Goal: Task Accomplishment & Management: Manage account settings

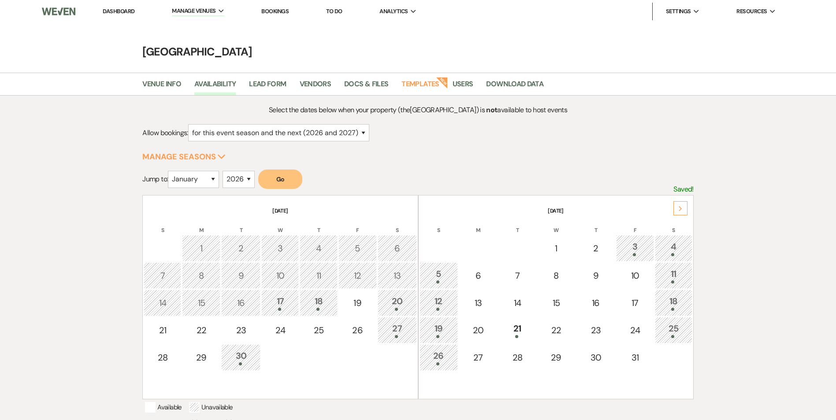
select select "2"
select select "2026"
click at [107, 9] on link "Dashboard" at bounding box center [119, 10] width 32 height 7
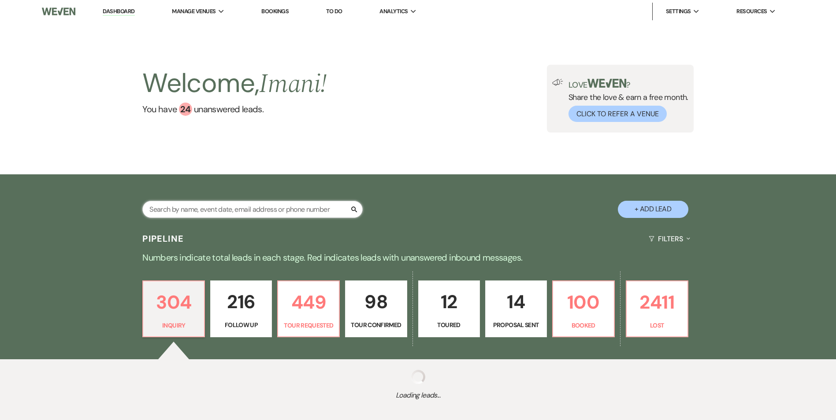
click at [188, 210] on input "text" at bounding box center [252, 209] width 220 height 17
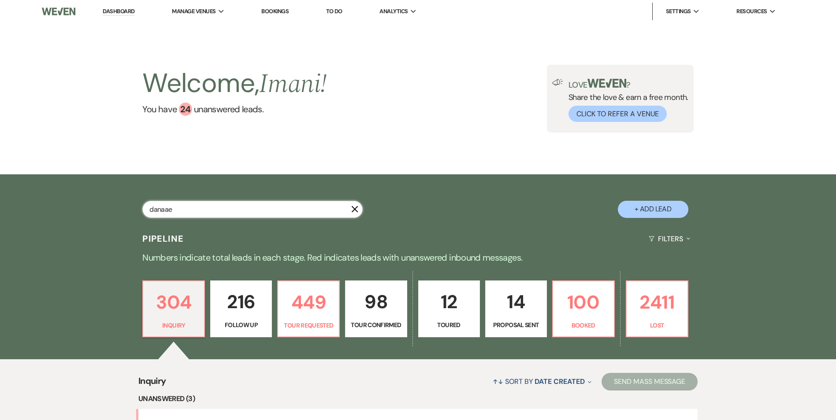
click at [205, 208] on input "danaae" at bounding box center [252, 209] width 220 height 17
click at [204, 211] on input "danaae" at bounding box center [252, 209] width 220 height 17
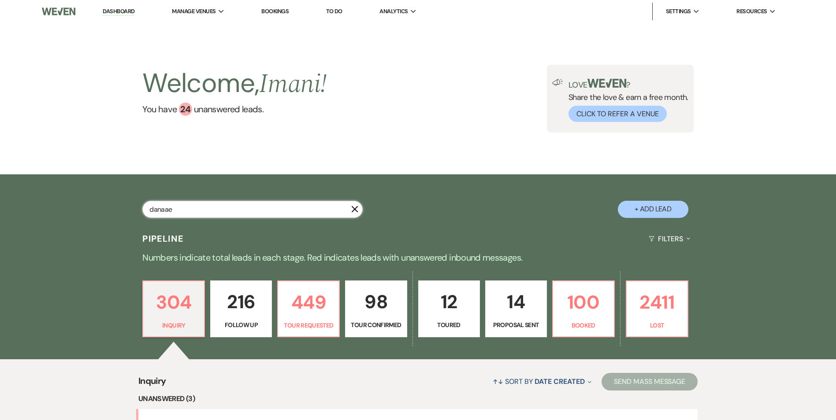
click at [204, 211] on input "danaae" at bounding box center [252, 209] width 220 height 17
click at [198, 209] on input "danaae" at bounding box center [252, 209] width 220 height 17
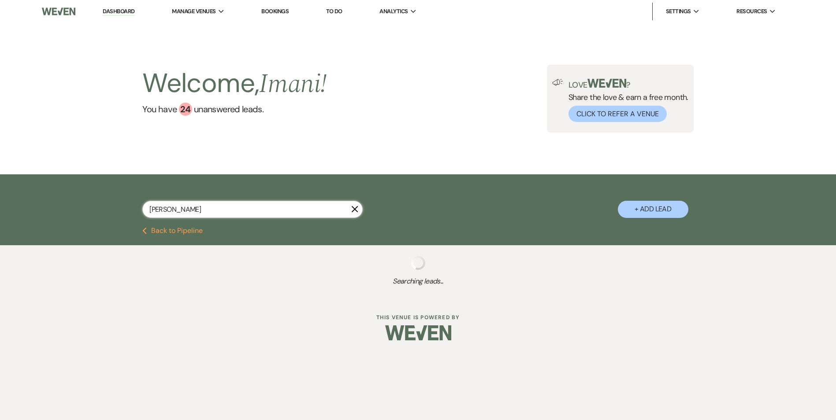
type input "danae"
select select "9"
select select "8"
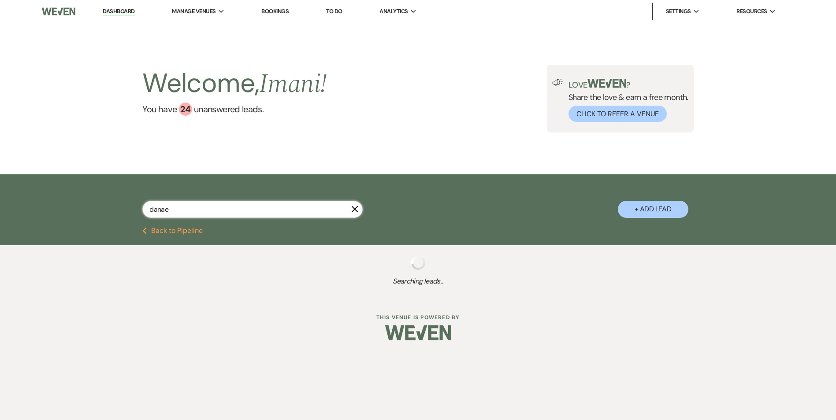
select select "8"
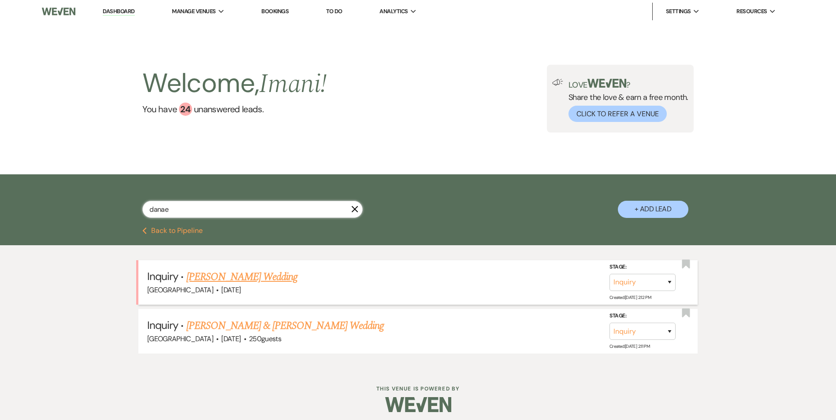
type input "danae"
click at [217, 270] on link "Danae Tapia's Wedding" at bounding box center [241, 277] width 111 height 16
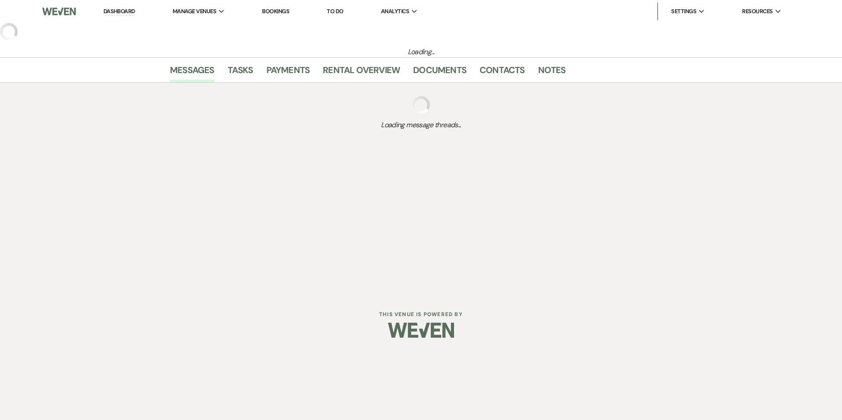
select select "2"
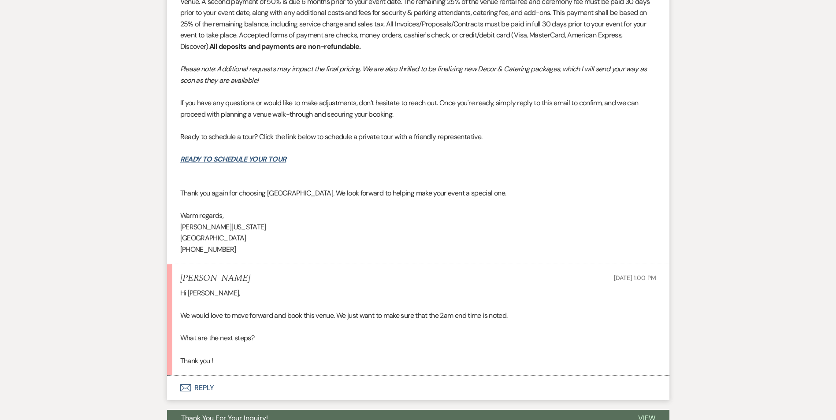
scroll to position [1667, 0]
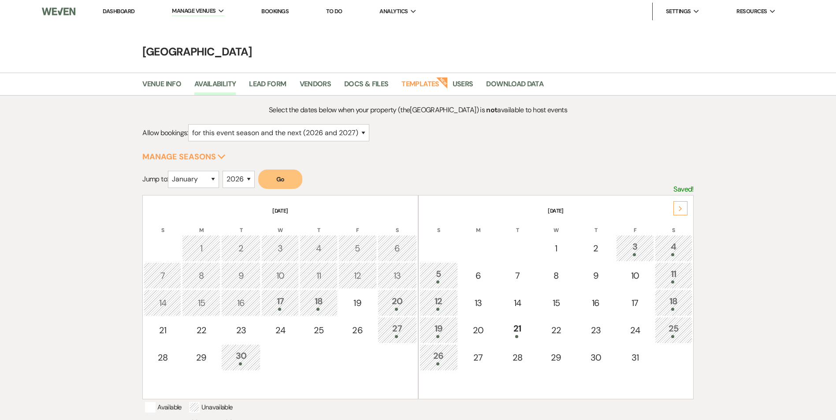
select select "2"
select select "2026"
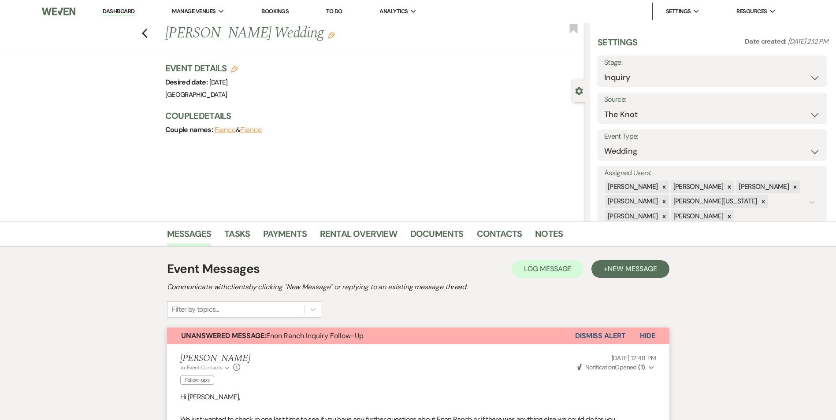
select select "2"
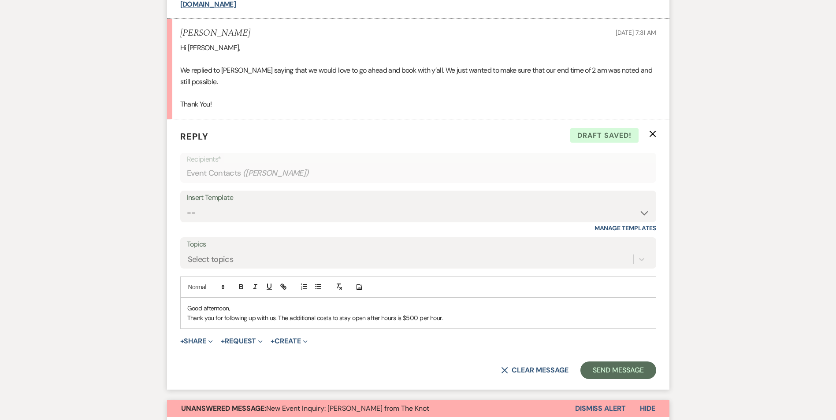
click at [277, 319] on p "Thank you for following up with us. The additional costs to stay open after hou…" at bounding box center [418, 318] width 462 height 10
click at [445, 323] on div "Good afternoon, Thank you for following up with us! The additional costs to sta…" at bounding box center [418, 313] width 475 height 30
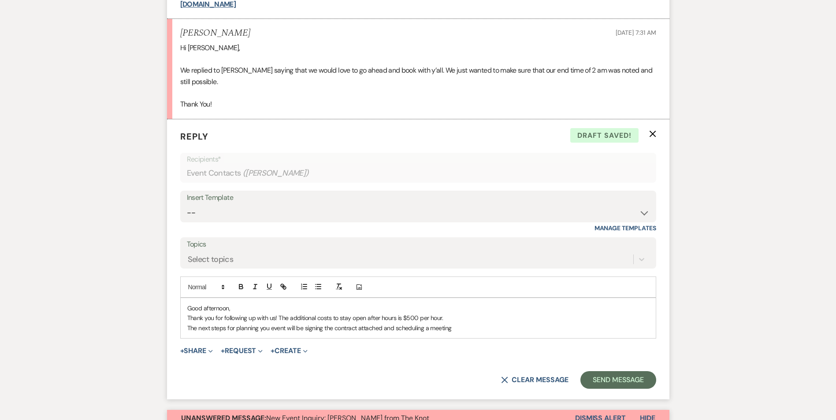
click at [269, 327] on p "The next steps for planning you event will be signing the contract attached and…" at bounding box center [418, 328] width 462 height 10
click at [396, 328] on p "The next steps for planning your event will be signing the contract attached an…" at bounding box center [418, 328] width 462 height 10
click at [466, 327] on p "The next steps for planning your event will be signing the contract attached an…" at bounding box center [418, 328] width 462 height 10
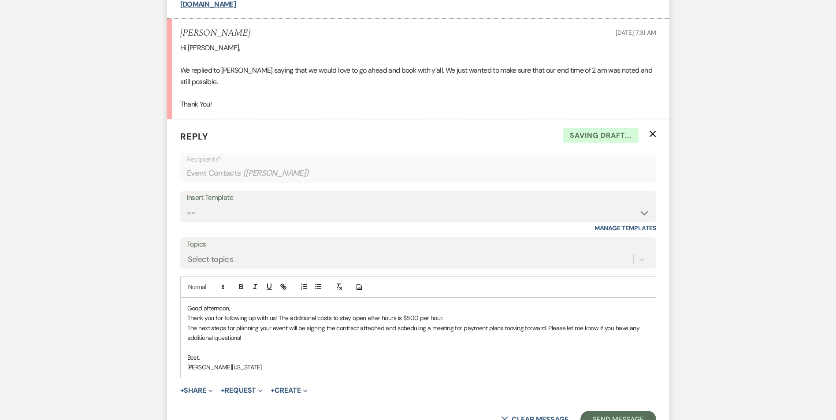
click at [204, 385] on span "+ Share Expand Doc Upload Documents Add Photo Images Pref Vendors Preferred ven…" at bounding box center [196, 390] width 33 height 11
click at [198, 390] on button "+ Share Expand" at bounding box center [196, 390] width 33 height 7
click at [200, 407] on span "Doc Upload Documents" at bounding box center [216, 408] width 50 height 9
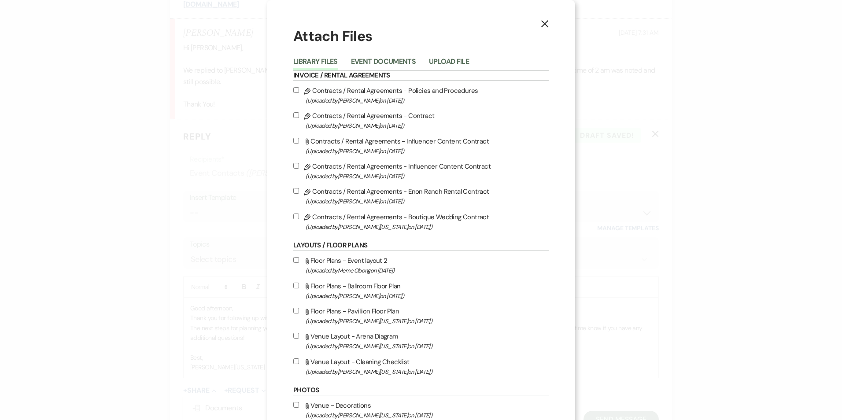
click at [293, 88] on input "Pencil Contracts / Rental Agreements - Policies and Procedures (Uploaded by Cry…" at bounding box center [296, 90] width 6 height 6
checkbox input "true"
click at [293, 113] on input "Pencil Contracts / Rental Agreements - Contract (Uploaded by Crystal Carroll on…" at bounding box center [296, 115] width 6 height 6
checkbox input "true"
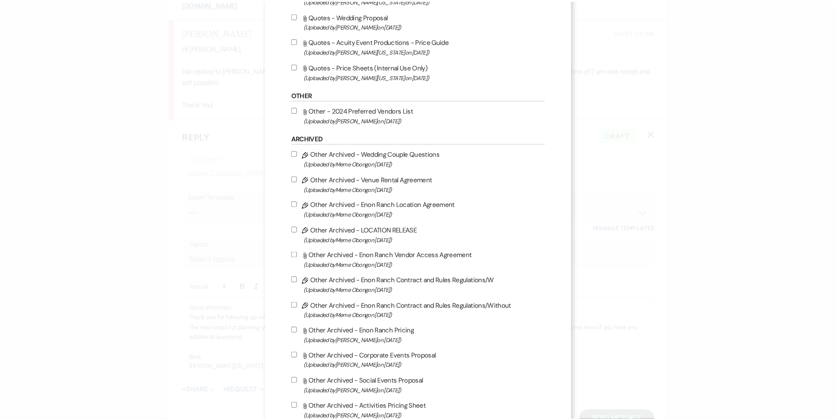
scroll to position [835, 0]
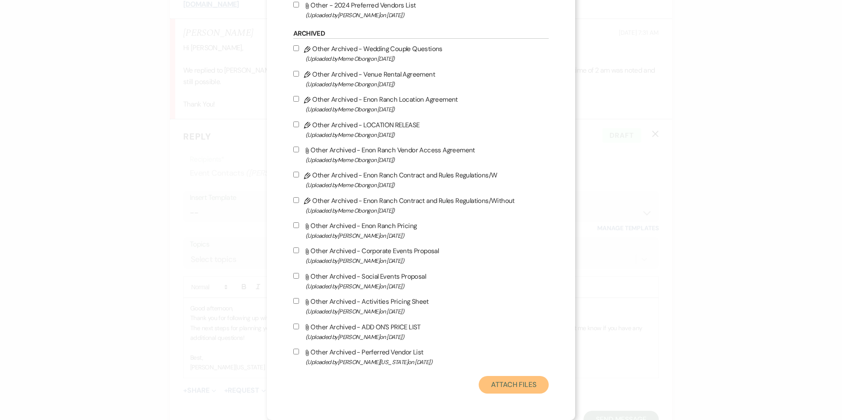
click at [499, 386] on button "Attach Files" at bounding box center [514, 385] width 70 height 18
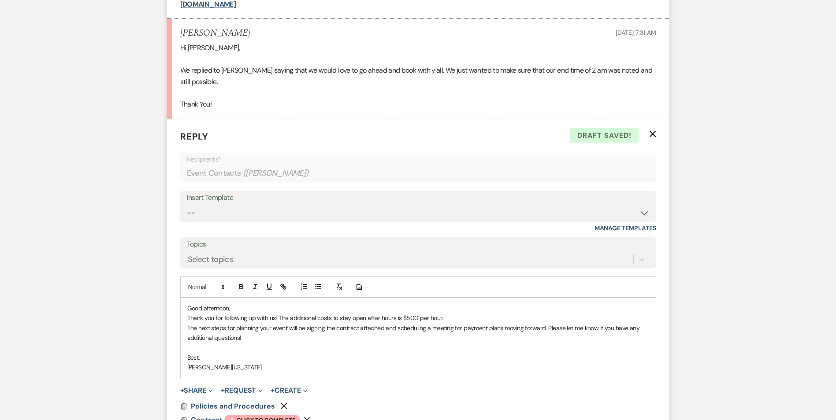
click at [359, 326] on p "The next steps for planning your event will be signing the contract attached an…" at bounding box center [418, 333] width 462 height 20
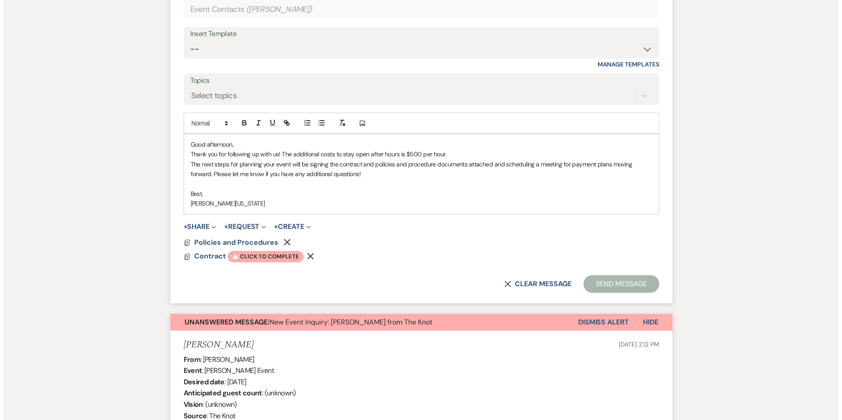
scroll to position [682, 0]
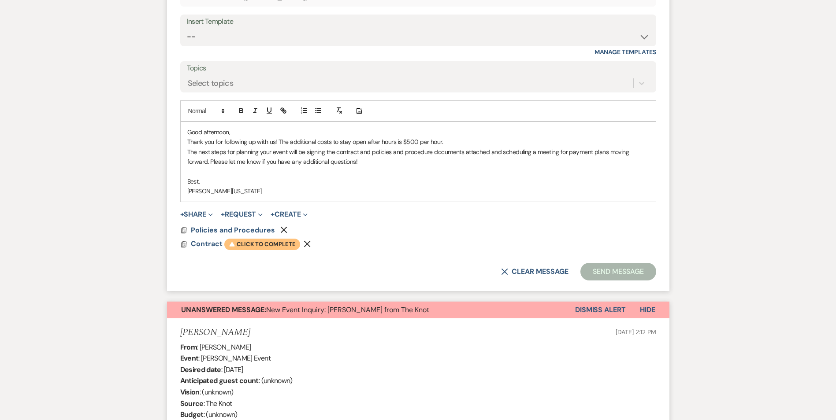
click at [251, 245] on span "Warning Click to complete" at bounding box center [262, 244] width 76 height 11
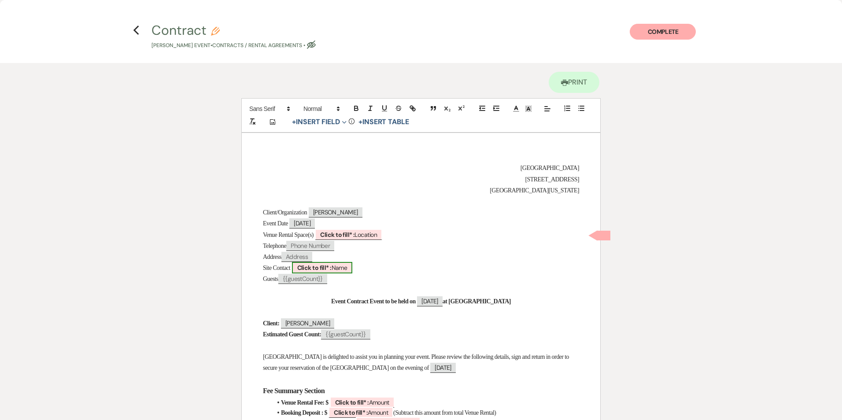
click at [315, 266] on b "Click to fill* :" at bounding box center [314, 268] width 34 height 8
select select "owner"
select select "Name"
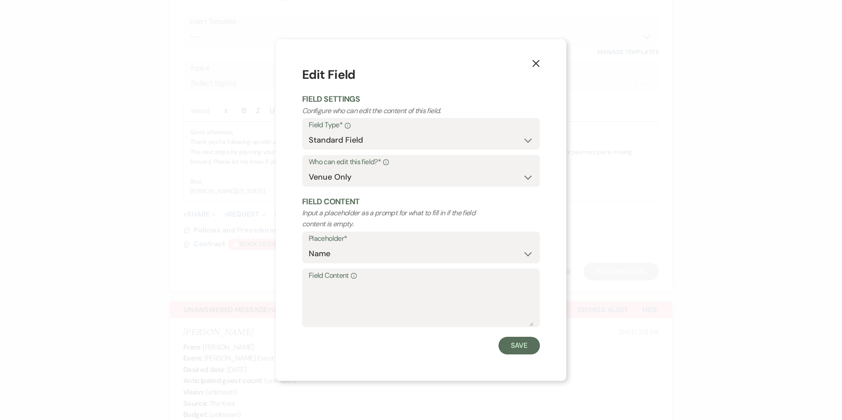
click at [319, 276] on label "Field Content Info" at bounding box center [421, 276] width 225 height 13
click at [319, 282] on textarea "Field Content Info" at bounding box center [421, 304] width 225 height 44
type textarea "Imani Washington"
click at [516, 352] on button "Save" at bounding box center [519, 346] width 41 height 18
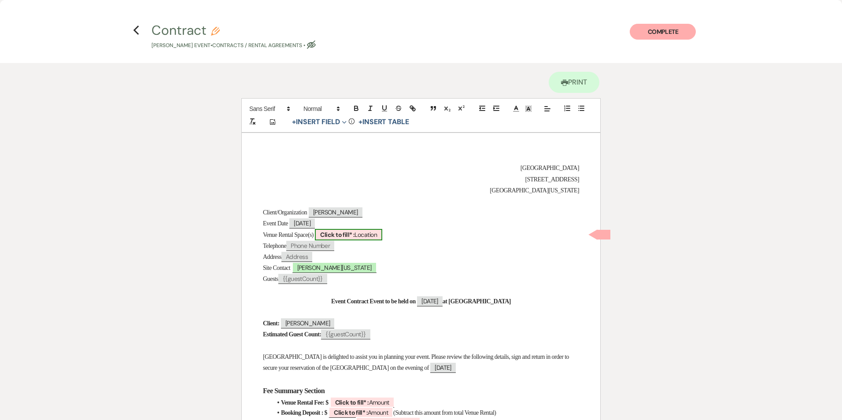
click at [352, 237] on b "Click to fill* :" at bounding box center [337, 235] width 34 height 8
select select "owner"
select select "Location"
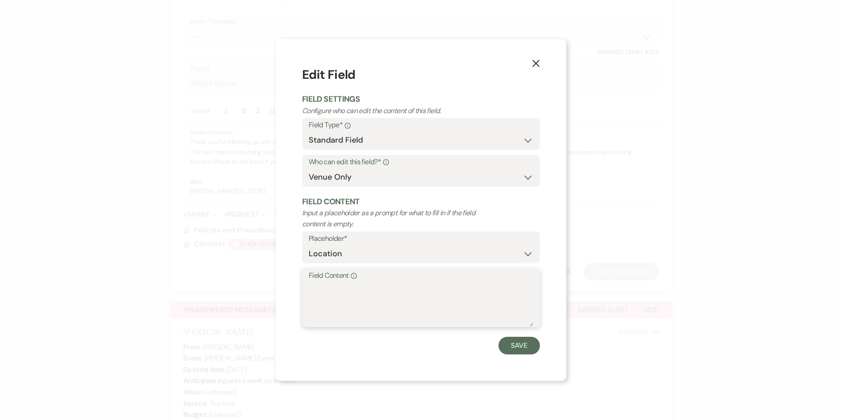
click at [347, 286] on textarea "Field Content Info" at bounding box center [421, 304] width 225 height 44
click at [336, 290] on textarea "Ball" at bounding box center [421, 304] width 225 height 44
paste textarea "room, Terrace, Pavilion, Green space with Fountain."
type textarea "Ballroom, Terrace, Pavilion, Green space with Fountain."
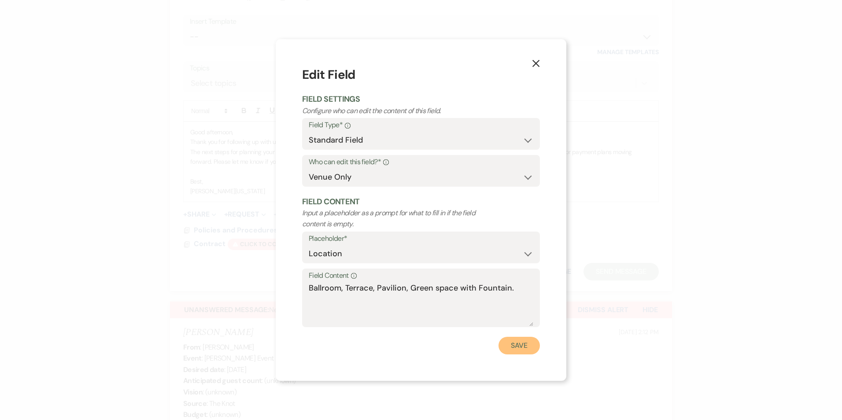
click at [526, 340] on button "Save" at bounding box center [519, 346] width 41 height 18
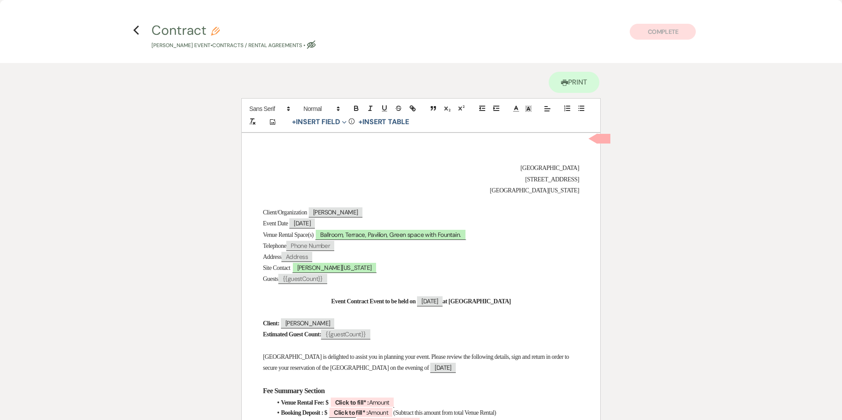
click at [304, 278] on span "{{guestCount}}" at bounding box center [302, 279] width 49 height 10
select select "smartCustomField"
select select "client"
select select "{{guestCount}}"
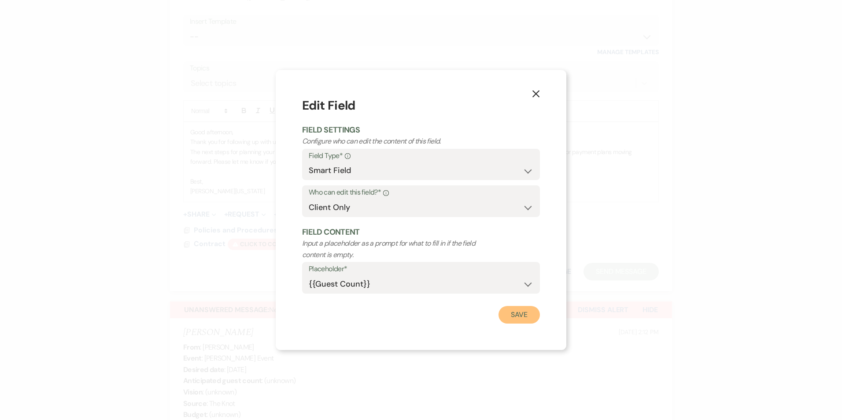
click at [521, 319] on button "Save" at bounding box center [519, 315] width 41 height 18
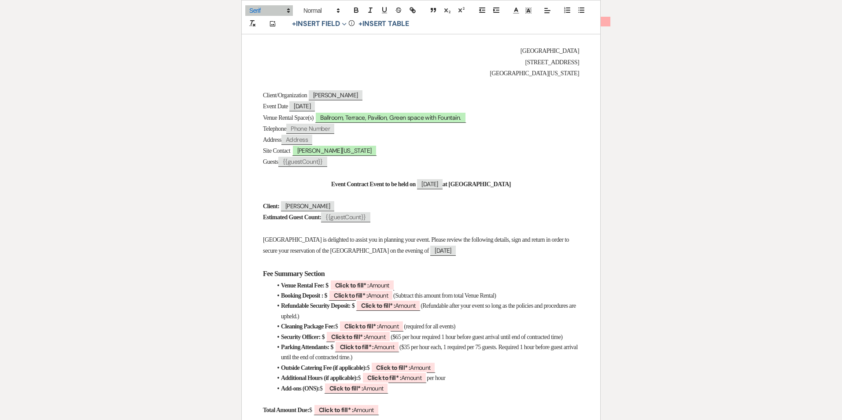
scroll to position [132, 0]
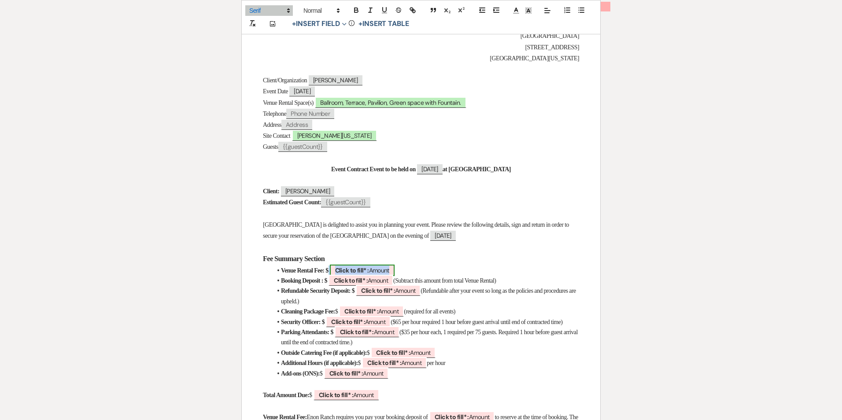
click at [356, 269] on b "Click to fill* :" at bounding box center [352, 271] width 34 height 8
select select "owner"
select select "Amount"
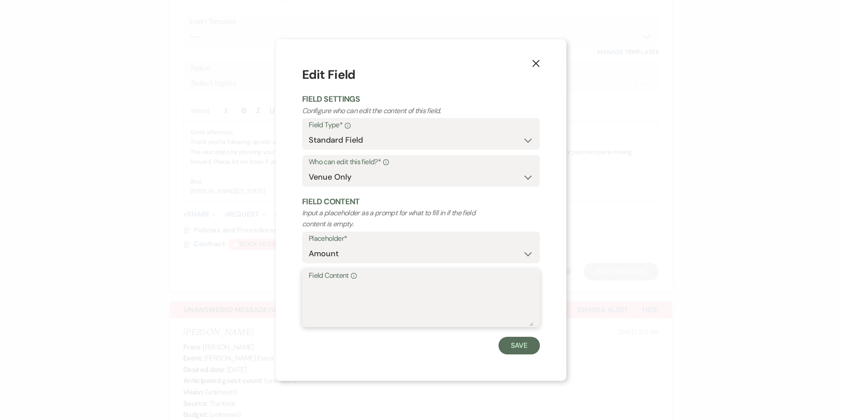
click at [345, 295] on textarea "Field Content Info" at bounding box center [421, 304] width 225 height 44
type textarea "15,000"
click at [508, 348] on button "Save" at bounding box center [519, 346] width 41 height 18
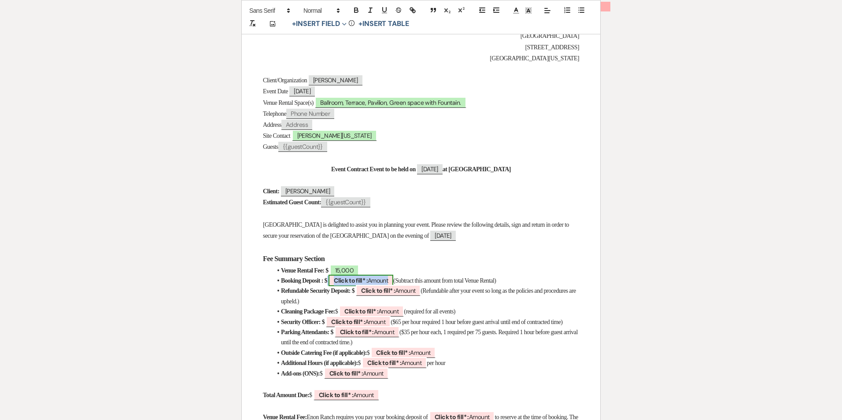
click at [382, 279] on span "Click to fill* : Amount" at bounding box center [361, 280] width 65 height 11
select select "owner"
select select "Amount"
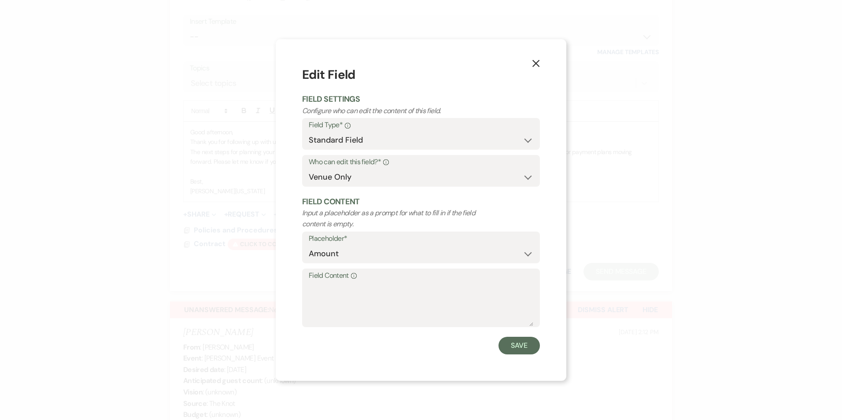
click at [382, 279] on label "Field Content Info" at bounding box center [421, 276] width 225 height 13
click at [382, 282] on textarea "Field Content Info" at bounding box center [421, 304] width 225 height 44
type textarea "1,500"
click at [519, 351] on button "Save" at bounding box center [519, 346] width 41 height 18
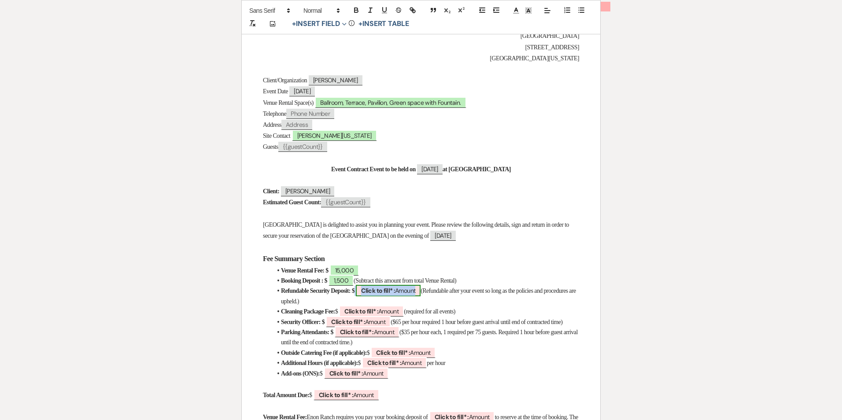
click at [413, 287] on span "Click to fill* : Amount" at bounding box center [388, 290] width 65 height 11
select select "owner"
select select "Amount"
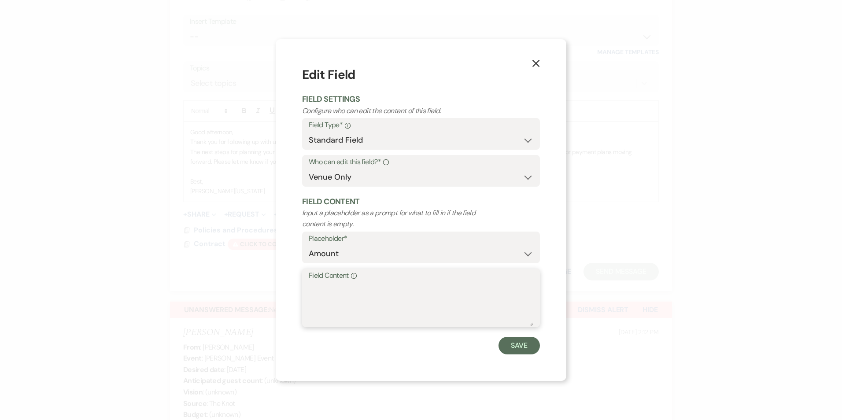
click at [412, 290] on textarea "Field Content Info" at bounding box center [421, 304] width 225 height 44
type textarea "1,500"
click at [517, 357] on div "X Edit Field Field Settings Configure who can edit the content of this field. F…" at bounding box center [421, 209] width 291 height 341
click at [516, 345] on button "Save" at bounding box center [519, 346] width 41 height 18
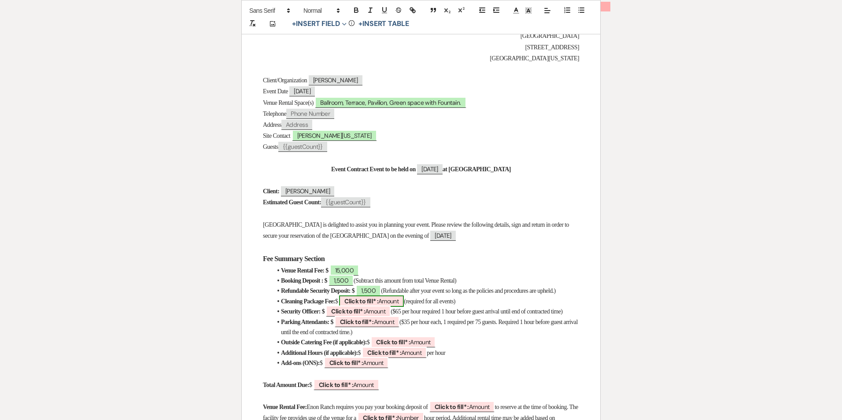
click at [376, 305] on b "Click to fill* :" at bounding box center [362, 301] width 34 height 8
select select "owner"
select select "Amount"
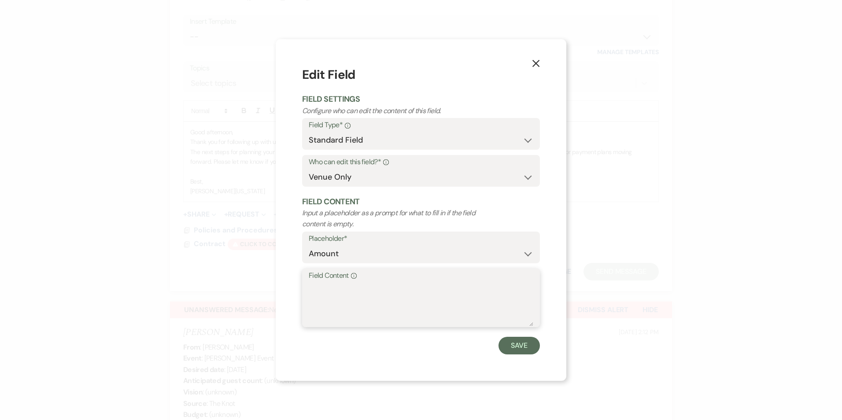
click at [376, 308] on textarea "Field Content Info" at bounding box center [421, 304] width 225 height 44
type textarea "750"
click at [522, 346] on button "Save" at bounding box center [519, 346] width 41 height 18
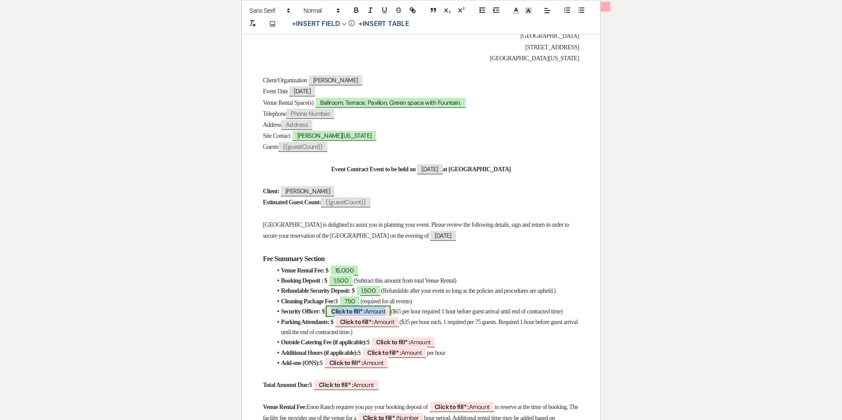
click at [354, 315] on b "Click to fill* :" at bounding box center [348, 312] width 34 height 8
select select "owner"
select select "Amount"
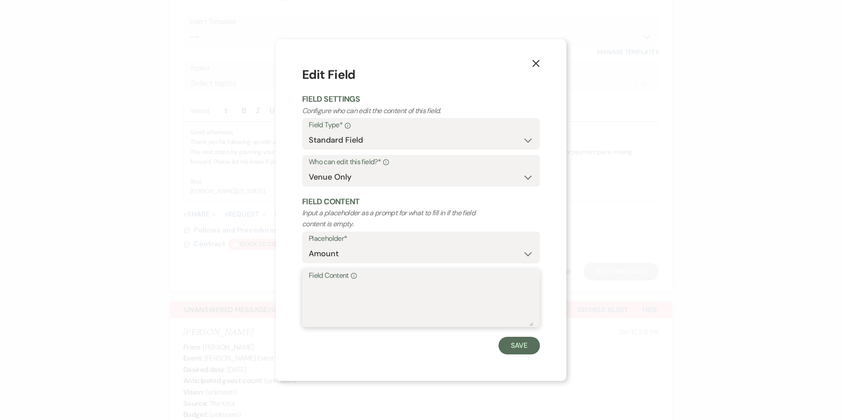
click at [354, 306] on textarea "Field Content Info" at bounding box center [421, 304] width 225 height 44
type textarea "TBA"
click at [524, 347] on button "Save" at bounding box center [519, 346] width 41 height 18
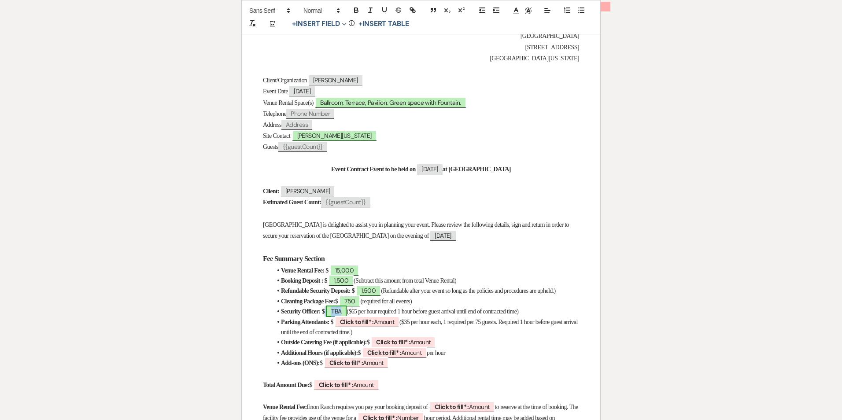
click at [347, 317] on span "TBA" at bounding box center [336, 311] width 21 height 11
select select "owner"
select select "Amount"
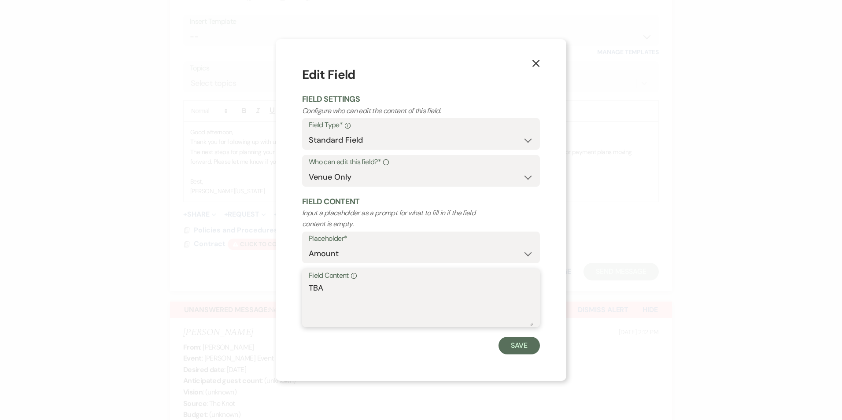
click at [344, 304] on textarea "TBA" at bounding box center [421, 304] width 225 height 44
type textarea "TBD"
click at [512, 344] on button "Save" at bounding box center [519, 346] width 41 height 18
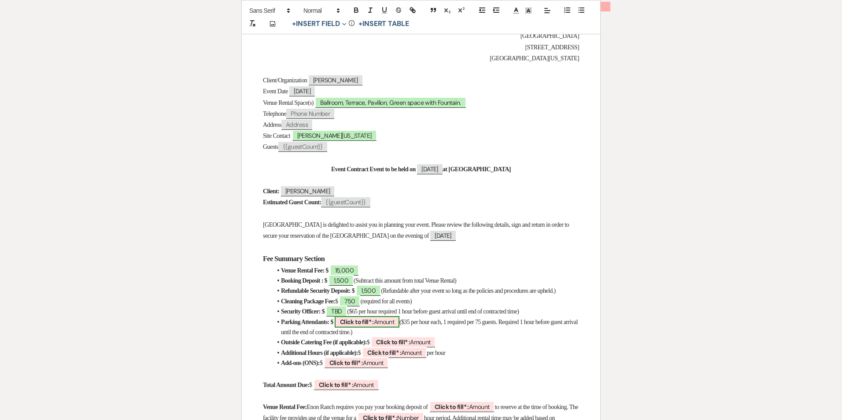
click at [374, 326] on b "Click to fill* :" at bounding box center [357, 322] width 34 height 8
select select "owner"
select select "Amount"
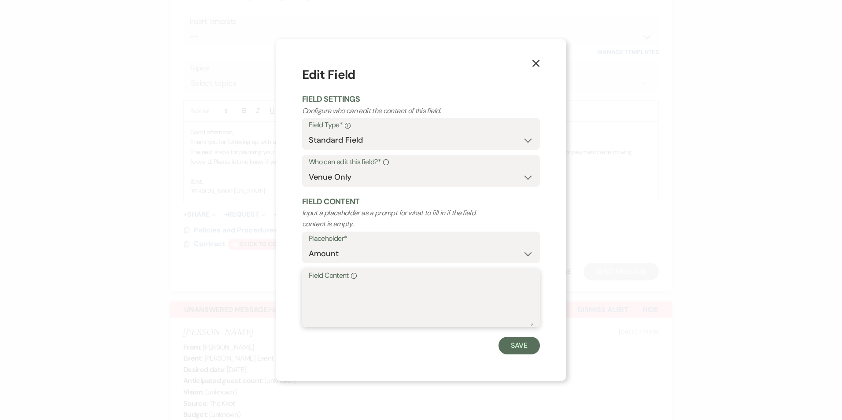
click at [366, 305] on textarea "Field Content Info" at bounding box center [421, 304] width 225 height 44
type textarea "TBD"
click at [509, 348] on button "Save" at bounding box center [519, 346] width 41 height 18
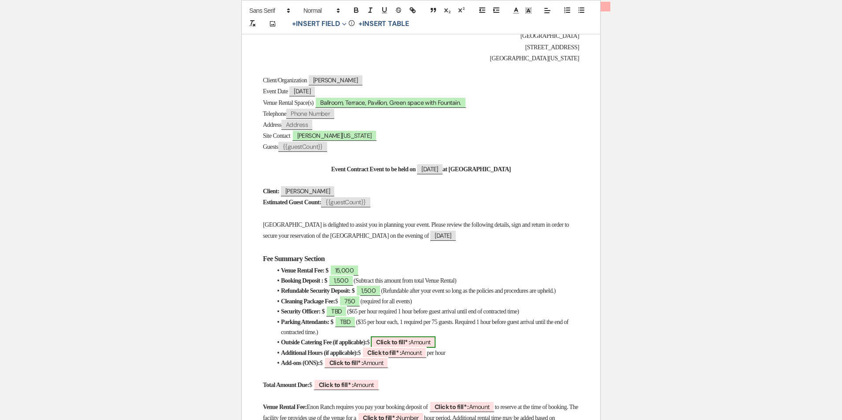
click at [408, 345] on b "Click to fill* :" at bounding box center [393, 342] width 34 height 8
select select "owner"
select select "Amount"
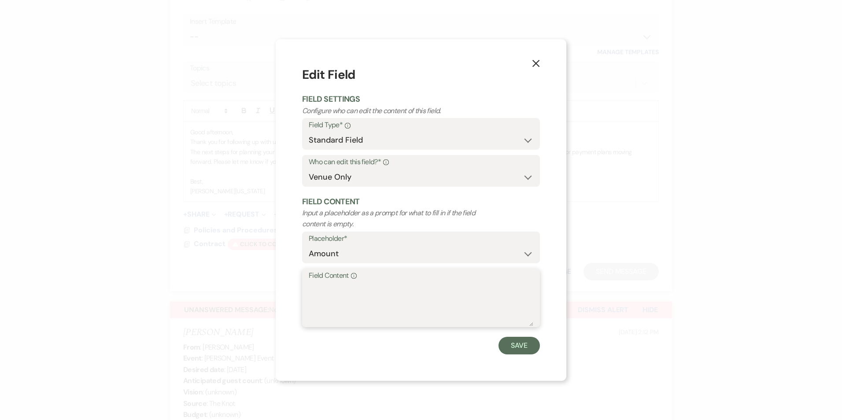
click at [390, 306] on textarea "Field Content Info" at bounding box center [421, 304] width 225 height 44
type textarea "250"
click at [518, 348] on button "Save" at bounding box center [519, 346] width 41 height 18
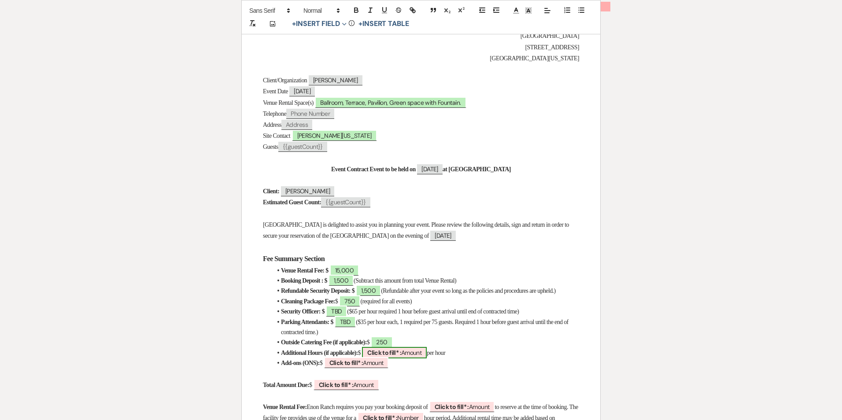
click at [401, 357] on b "Click to fill* :" at bounding box center [384, 353] width 34 height 8
select select "owner"
select select "Amount"
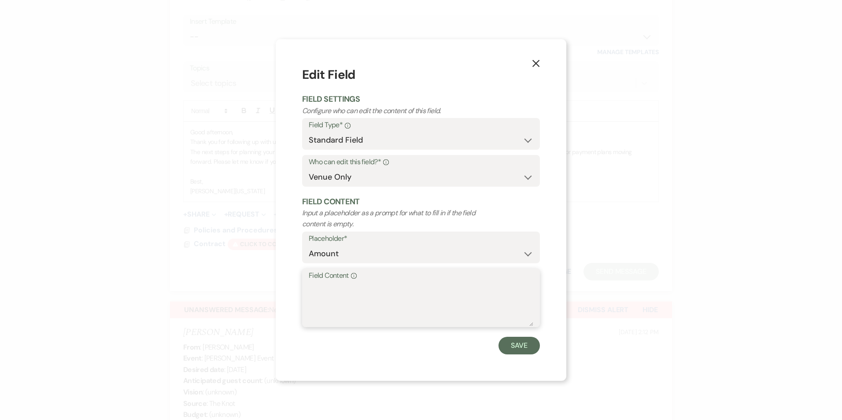
click at [363, 295] on textarea "Field Content Info" at bounding box center [421, 304] width 225 height 44
type textarea "1,000"
click at [521, 355] on div "X Edit Field Field Settings Configure who can edit the content of this field. F…" at bounding box center [421, 209] width 291 height 341
click at [519, 339] on button "Save" at bounding box center [519, 346] width 41 height 18
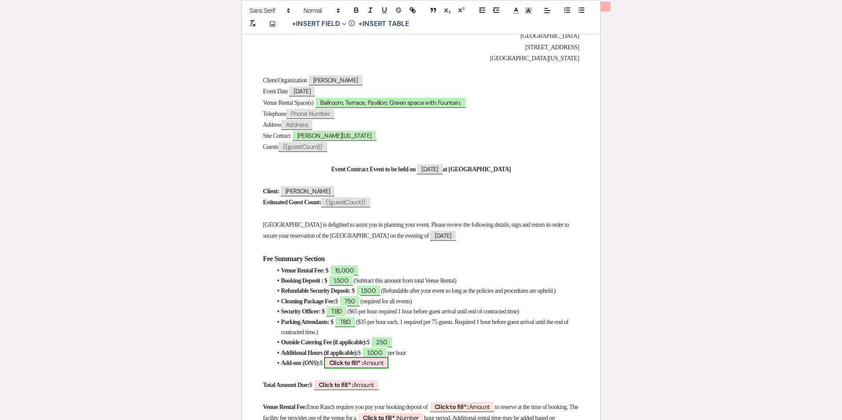
click at [356, 367] on b "Click to fill* :" at bounding box center [347, 363] width 34 height 8
select select "owner"
select select "Amount"
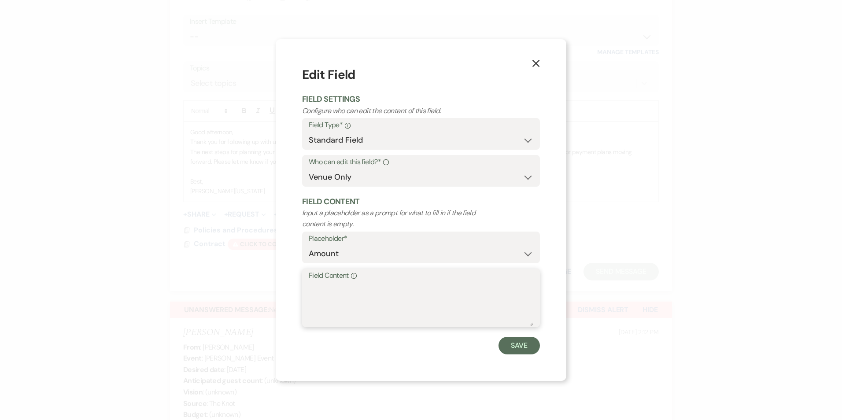
click at [345, 316] on textarea "Field Content Info" at bounding box center [421, 304] width 225 height 44
type textarea "N/A"
click at [511, 349] on button "Save" at bounding box center [519, 346] width 41 height 18
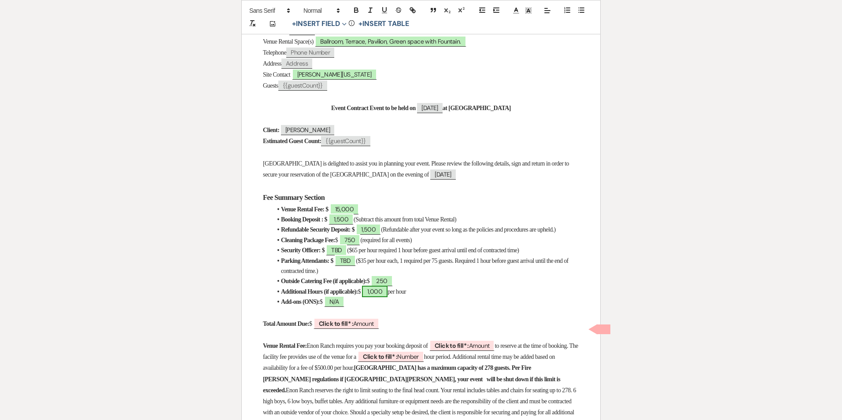
scroll to position [264, 0]
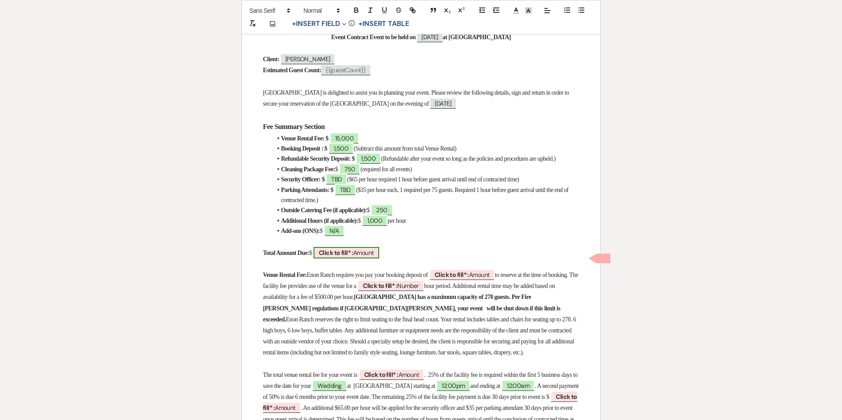
click at [352, 259] on span "Click to fill* : Amount" at bounding box center [347, 252] width 66 height 11
select select "owner"
select select "Amount"
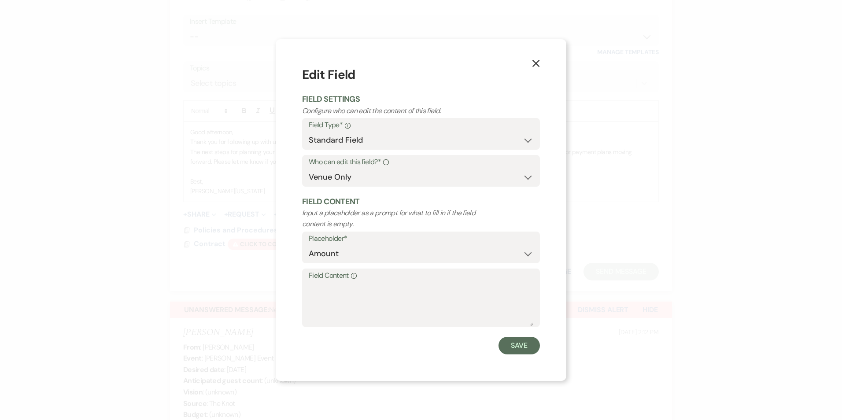
click at [538, 61] on use "button" at bounding box center [536, 63] width 7 height 7
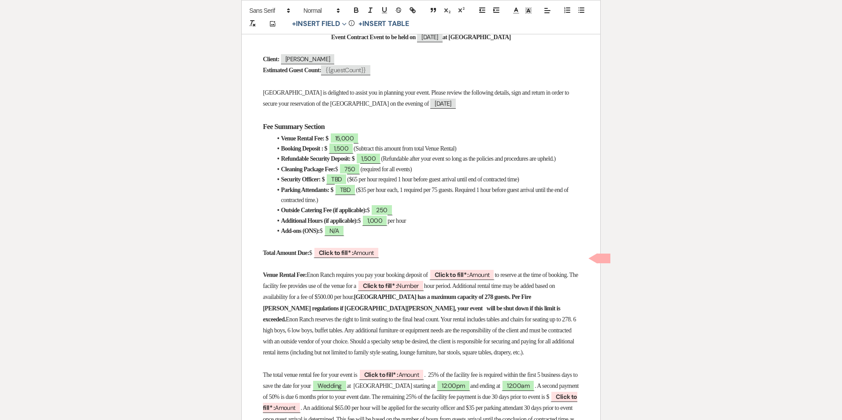
click at [366, 259] on p "Total Amount Due: $ ﻿ Click to fill* : Amount ﻿" at bounding box center [421, 253] width 316 height 11
click at [366, 248] on p at bounding box center [421, 242] width 316 height 11
click at [367, 255] on span "Click to fill* : Amount" at bounding box center [347, 252] width 66 height 11
select select "owner"
select select "Amount"
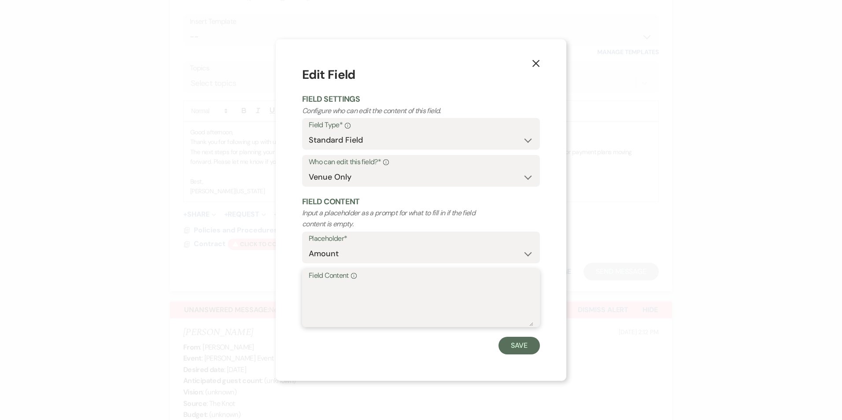
click at [368, 288] on textarea "Field Content Info" at bounding box center [421, 304] width 225 height 44
click at [315, 286] on textarea "18500" at bounding box center [421, 304] width 225 height 44
type textarea "18,500"
click at [533, 346] on button "Save" at bounding box center [519, 346] width 41 height 18
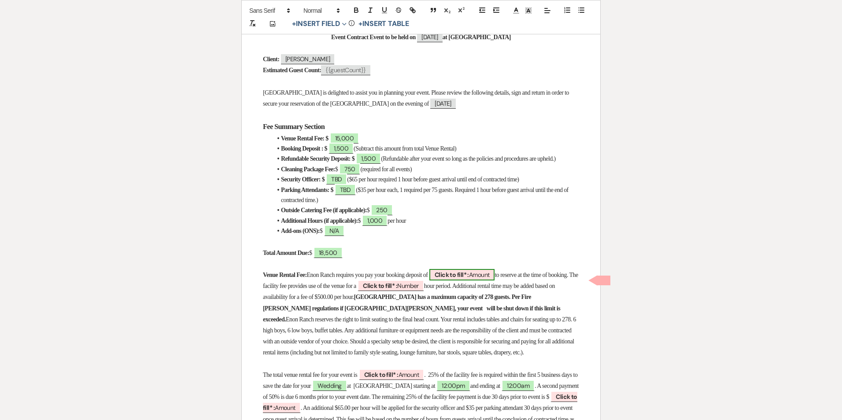
click at [487, 276] on span "Click to fill* : Amount" at bounding box center [463, 274] width 66 height 11
select select "owner"
select select "Amount"
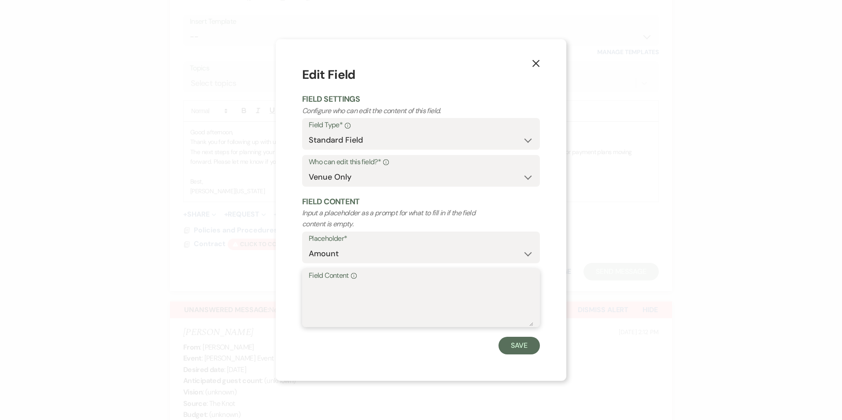
click at [456, 293] on textarea "Field Content Info" at bounding box center [421, 304] width 225 height 44
type textarea "1,500"
click at [527, 346] on button "Save" at bounding box center [519, 346] width 41 height 18
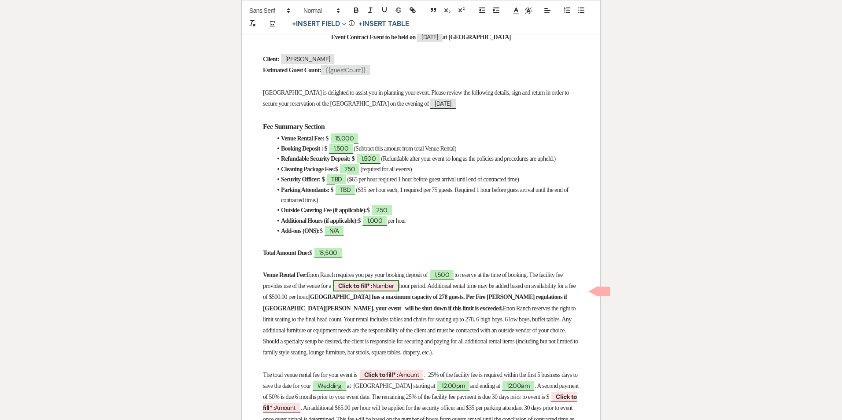
click at [400, 292] on span "Click to fill* : Number" at bounding box center [366, 285] width 67 height 11
select select "owner"
select select "Number"
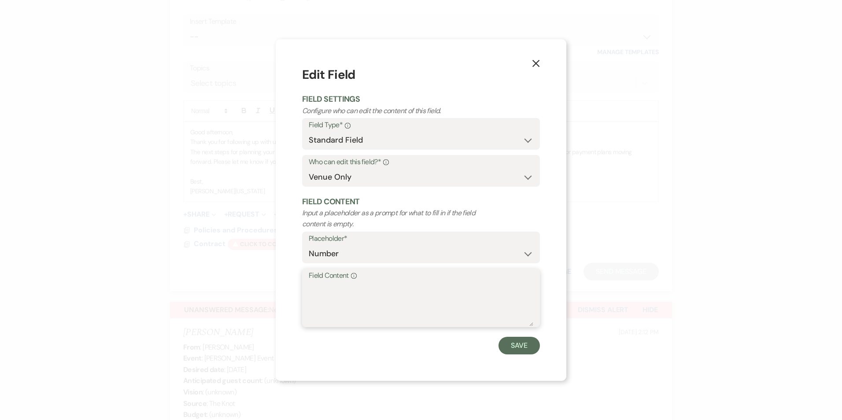
click at [418, 290] on textarea "Field Content Info" at bounding box center [421, 304] width 225 height 44
type textarea "7"
type textarea "12"
click at [514, 346] on button "Save" at bounding box center [519, 346] width 41 height 18
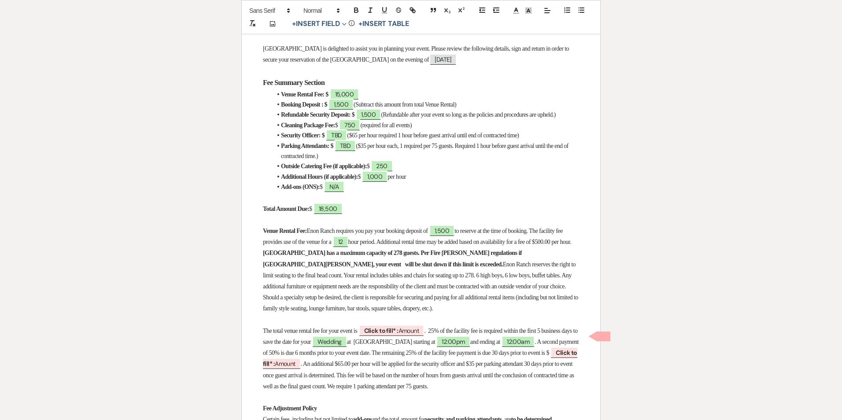
scroll to position [352, 0]
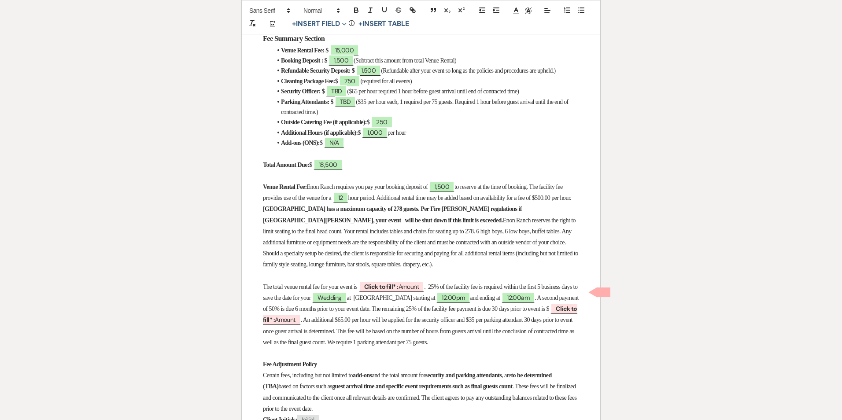
click at [445, 291] on span ". 25% of the facility fee is required within the first 5 business days to save …" at bounding box center [421, 293] width 316 height 18
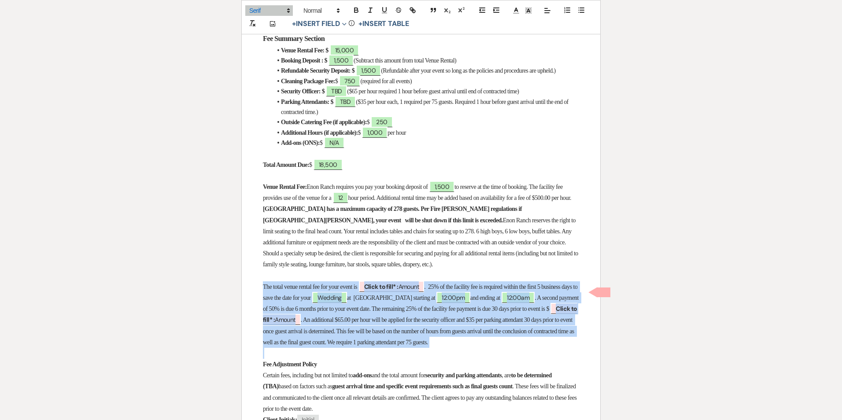
click at [445, 291] on span ". 25% of the facility fee is required within the first 5 business days to save …" at bounding box center [421, 293] width 316 height 18
click at [443, 345] on span ". An additional $65.00 per hour will be applied for the security officer and $3…" at bounding box center [419, 331] width 313 height 29
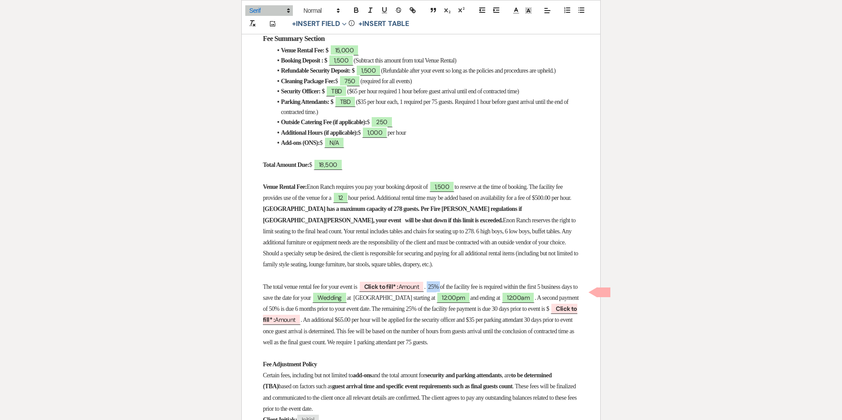
drag, startPoint x: 440, startPoint y: 289, endPoint x: 452, endPoint y: 290, distance: 12.8
click at [452, 290] on span ". 25% of the facility fee is required within the first 5 business days to save …" at bounding box center [421, 293] width 316 height 18
drag, startPoint x: 507, startPoint y: 289, endPoint x: 467, endPoint y: 293, distance: 39.8
click at [467, 293] on span ". $1,500.00 of the facility fee is required within the first 5 business days to…" at bounding box center [417, 293] width 309 height 18
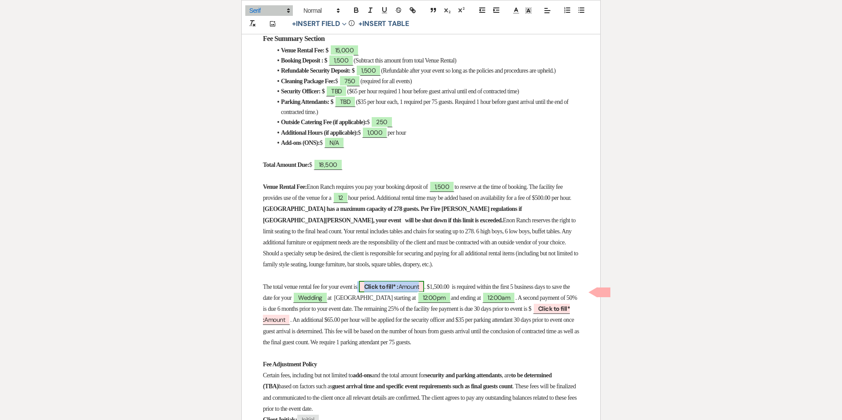
click at [405, 293] on span "Click to fill* : Amount" at bounding box center [392, 286] width 66 height 11
select select "owner"
select select "Amount"
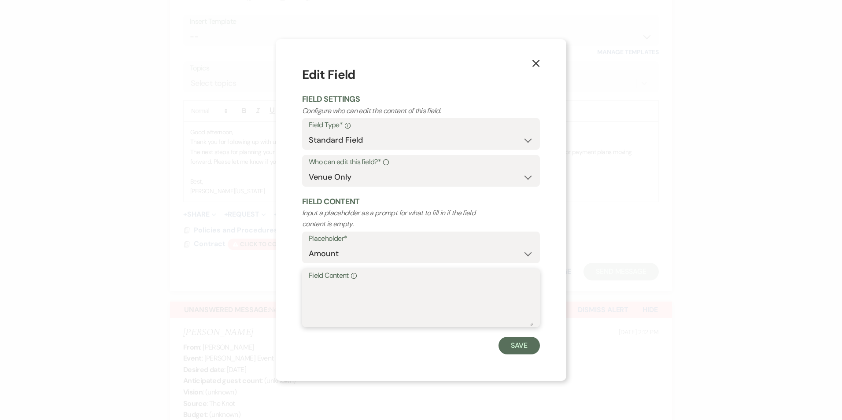
click at [404, 295] on textarea "Field Content Info" at bounding box center [421, 304] width 225 height 44
type textarea "15,000"
click at [516, 343] on button "Save" at bounding box center [519, 346] width 41 height 18
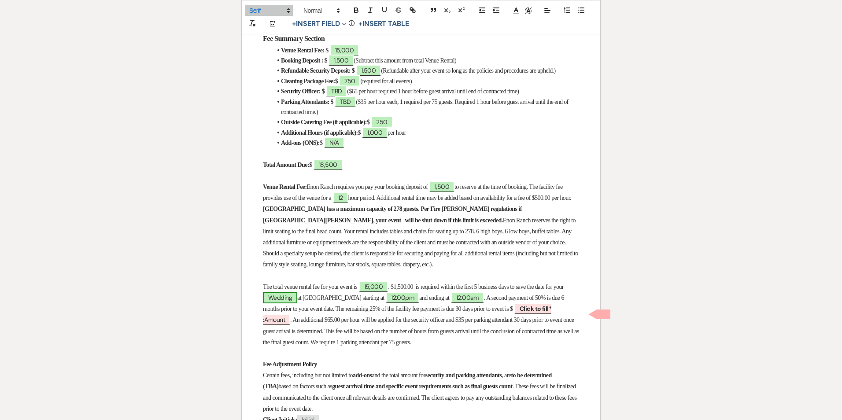
click at [297, 304] on span "Wedding" at bounding box center [280, 297] width 34 height 11
select select "smartCustomField"
select select "owner"
select select "{{eventType}}"
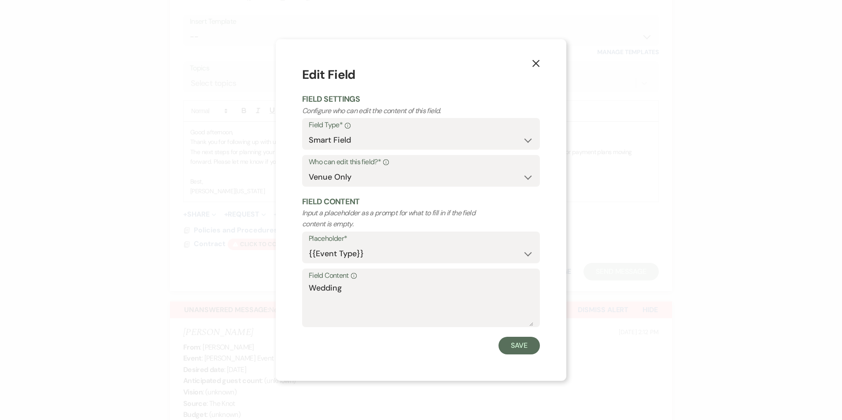
click at [310, 306] on textarea "Wedding" at bounding box center [421, 304] width 225 height 44
type textarea "Reception"
click at [528, 345] on button "Save" at bounding box center [519, 346] width 41 height 18
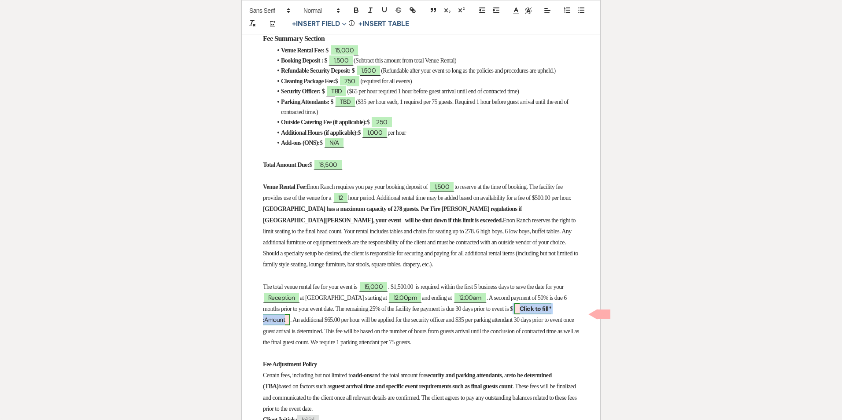
click at [291, 326] on span "Click to fill* : Amount" at bounding box center [407, 314] width 289 height 22
select select "owner"
select select "Amount"
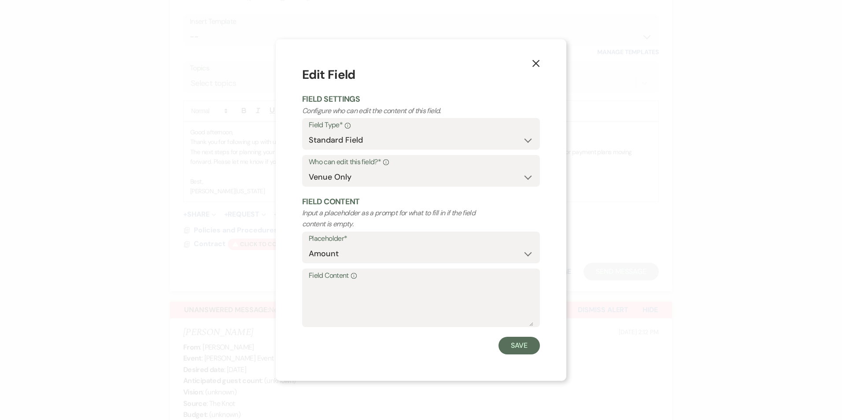
click at [540, 59] on button "X" at bounding box center [536, 62] width 13 height 15
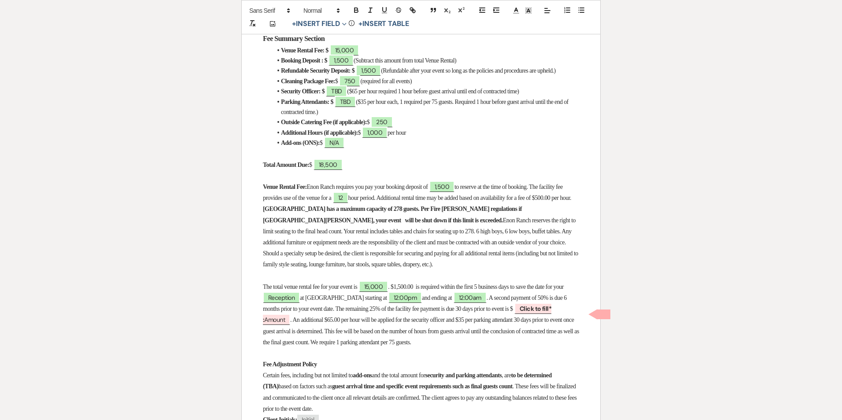
click at [402, 312] on span ". A second payment of 50% is due 6 months prior to your event date. The remaini…" at bounding box center [415, 304] width 305 height 18
click at [409, 312] on span ". A second payment of 50% is due 6 months prior to your event date. The remaini…" at bounding box center [415, 304] width 305 height 18
click at [397, 312] on span ". A second payment of 50% is due 6 months prior to your event date. The remaini…" at bounding box center [415, 304] width 305 height 18
click at [418, 320] on p "The total venue rental fee for your event is 15,000 . $1,500.00 is required wit…" at bounding box center [421, 315] width 316 height 67
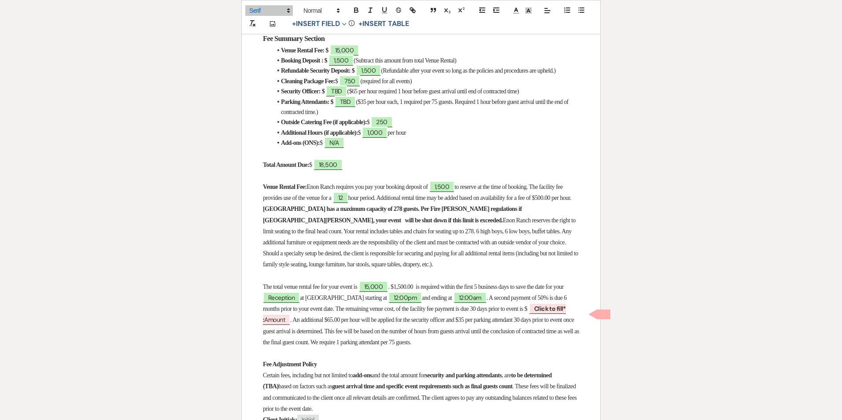
click at [426, 312] on span ". A second payment of 50% is due 6 months prior to your event date. The remaini…" at bounding box center [415, 304] width 305 height 18
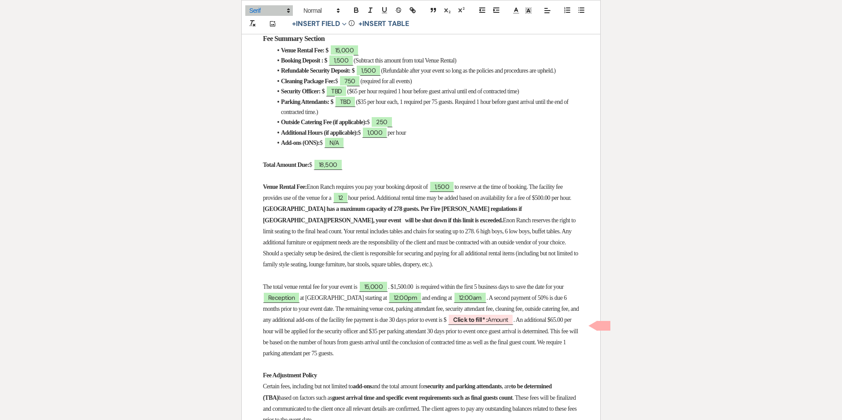
click at [384, 323] on span ". A second payment of 50% is due 6 months prior to your event date. The remaini…" at bounding box center [421, 309] width 317 height 29
click at [397, 323] on span ". A second payment of 50% is due 6 months prior to your event date. The remaini…" at bounding box center [421, 309] width 317 height 29
drag, startPoint x: 397, startPoint y: 326, endPoint x: 385, endPoint y: 326, distance: 11.9
click at [385, 323] on span ". A second payment of 50% is due 6 months prior to your event date. The remaini…" at bounding box center [421, 309] width 317 height 29
drag, startPoint x: 519, startPoint y: 326, endPoint x: 291, endPoint y: 338, distance: 229.0
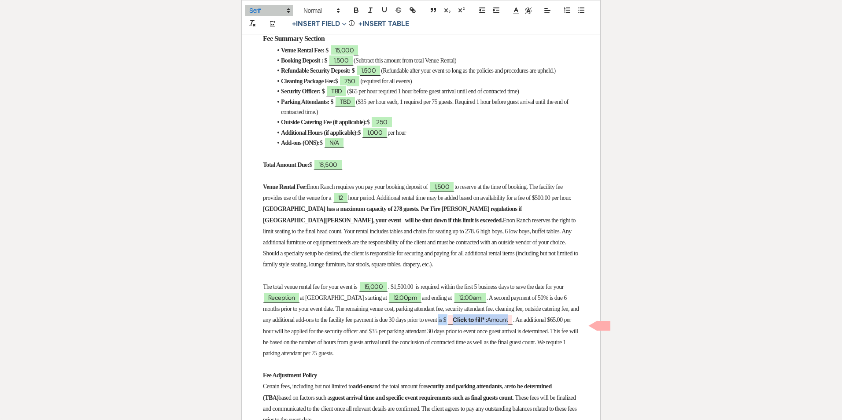
click at [291, 338] on p "The total venue rental fee for your event is 15,000 . $1,500.00 is required wit…" at bounding box center [421, 321] width 316 height 78
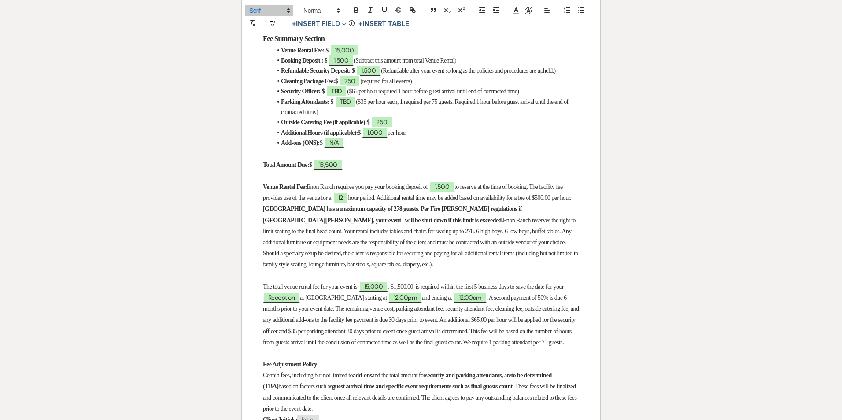
click at [520, 325] on span ". A second payment of 50% is due 6 months prior to your event date. The remaini…" at bounding box center [421, 320] width 317 height 51
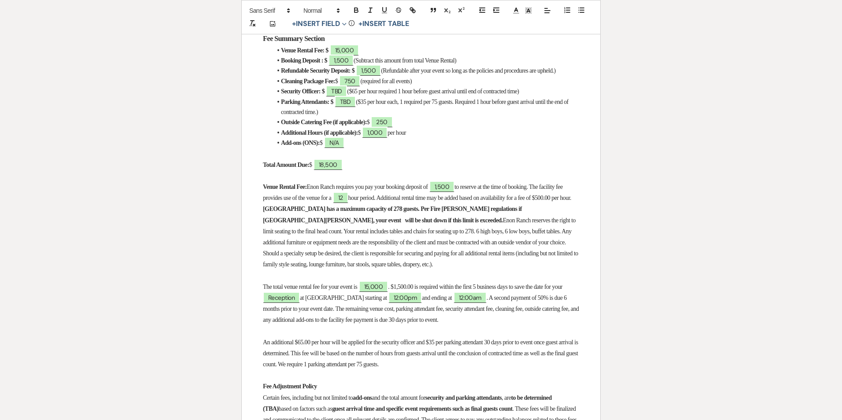
drag, startPoint x: 262, startPoint y: 290, endPoint x: 470, endPoint y: 370, distance: 222.9
copy div "The total venue rental fee for your event is 15,000 . $1,500.00 is required wit…"
click at [418, 304] on span "12:00pm" at bounding box center [405, 297] width 33 height 11
select select "owner"
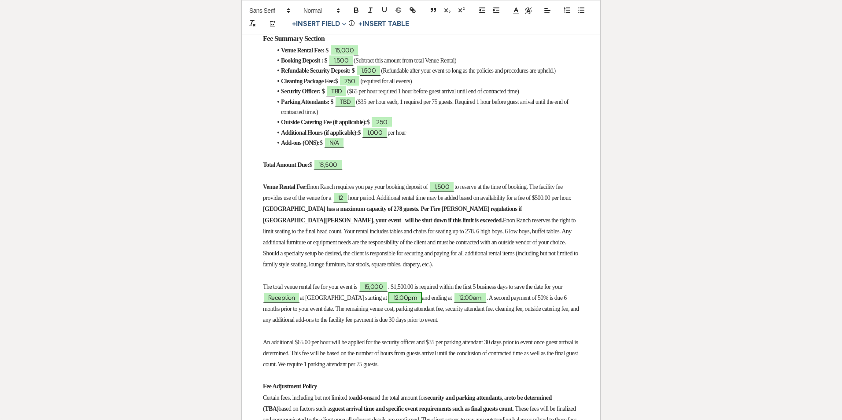
select select "Time"
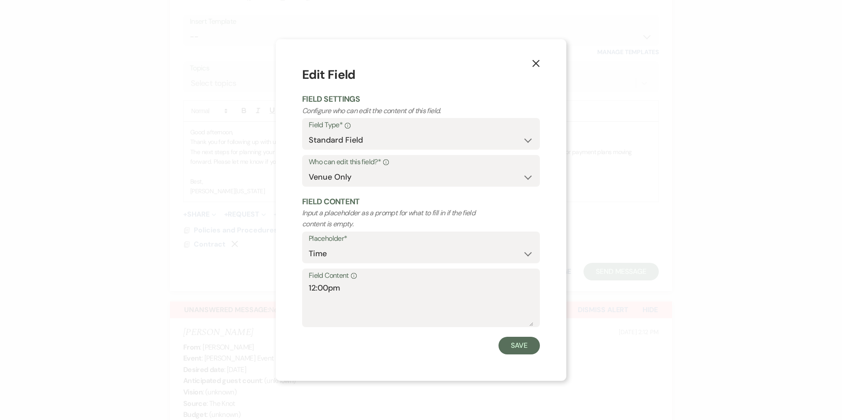
click at [537, 63] on use "button" at bounding box center [536, 63] width 7 height 7
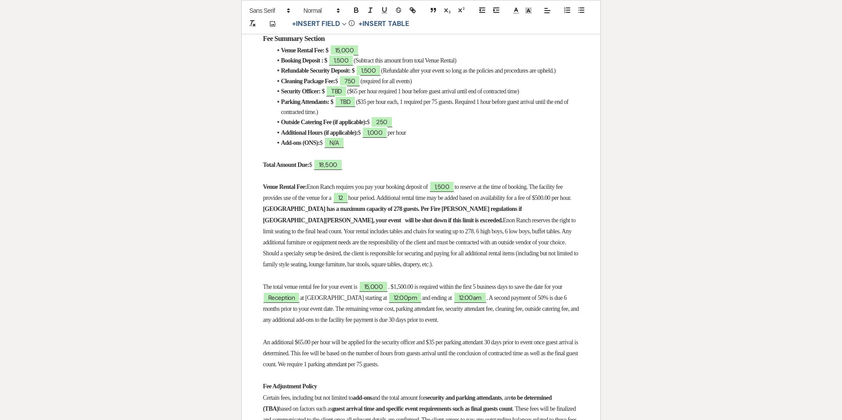
click at [401, 289] on span ". $1,500.00 is required within the first 5 business days to save the date for y…" at bounding box center [475, 287] width 174 height 7
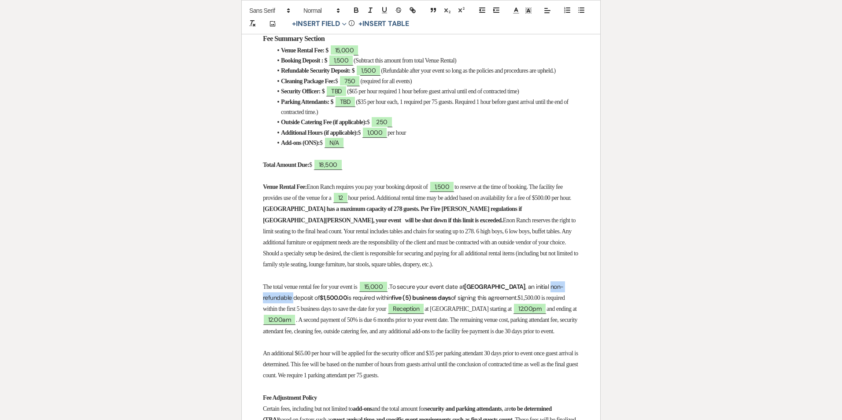
drag, startPoint x: 535, startPoint y: 292, endPoint x: 583, endPoint y: 291, distance: 48.0
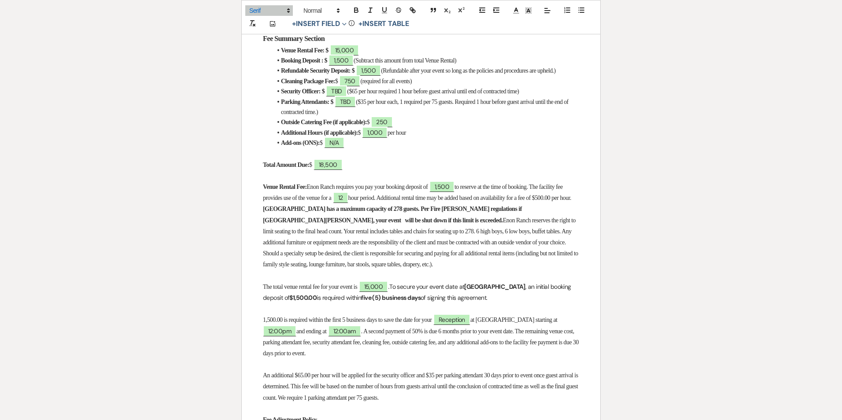
click at [489, 304] on p "The total venue rental fee for your event is 15,000 . To secure your event date…" at bounding box center [421, 293] width 316 height 22
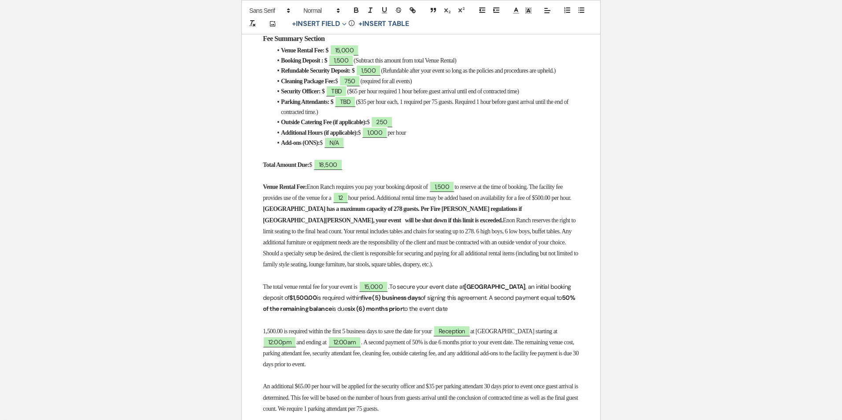
click at [529, 303] on p "The total venue rental fee for your event is 15,000 . To secure your event date…" at bounding box center [421, 298] width 316 height 33
click at [443, 313] on p "The total venue rental fee for your event is 15,000 . To secure your event date…" at bounding box center [421, 298] width 316 height 33
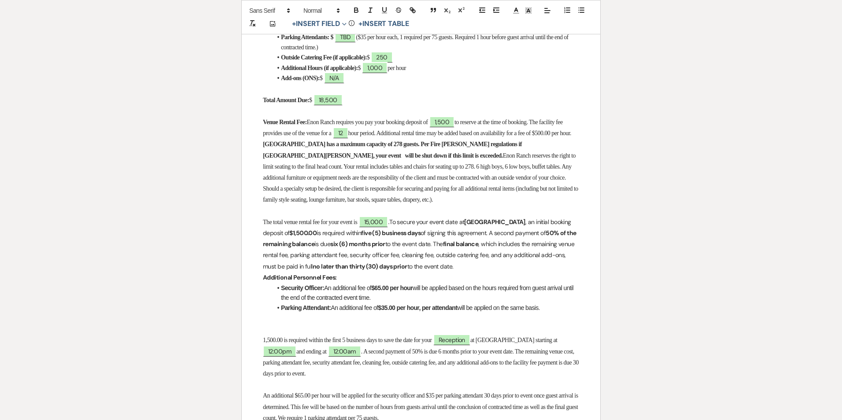
scroll to position [441, 0]
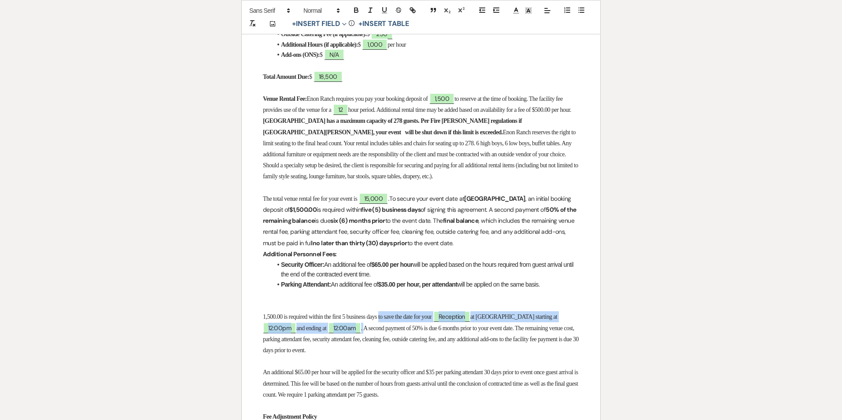
drag, startPoint x: 391, startPoint y: 321, endPoint x: 373, endPoint y: 337, distance: 24.7
click at [373, 337] on p "1,500.00 is required within the first 5 business days to save the date for your…" at bounding box center [421, 333] width 316 height 44
copy p "to save the date for your Reception at Enon Ranch starting at ﻿ 12:00pm ﻿ and e…"
click at [413, 215] on p "The total venue rental fee for your event is 15,000 . To secure your event date…" at bounding box center [421, 221] width 316 height 56
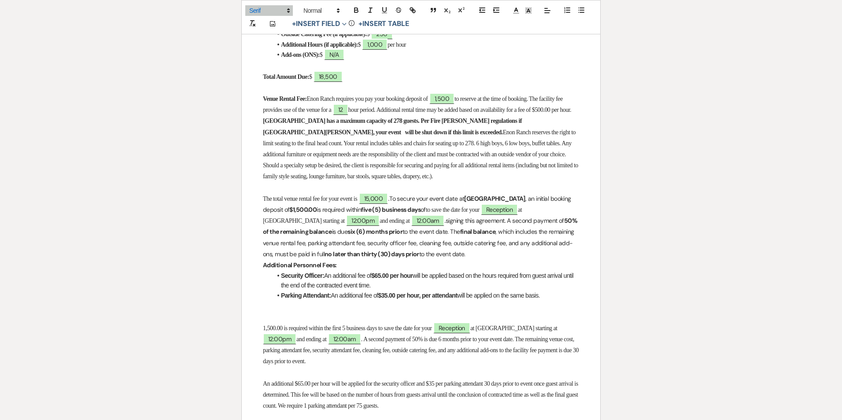
click at [426, 213] on span "to save the date for your" at bounding box center [453, 210] width 54 height 7
click at [406, 213] on p "The total venue rental fee for your event is 15,000 . To secure your event date…" at bounding box center [421, 226] width 316 height 67
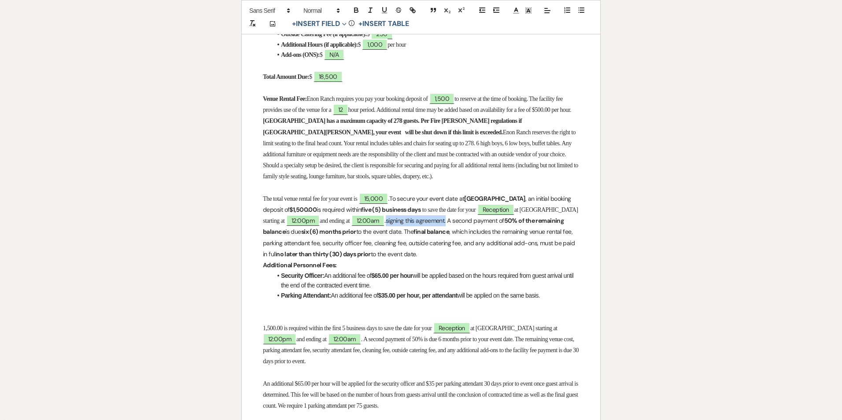
drag, startPoint x: 372, startPoint y: 227, endPoint x: 433, endPoint y: 223, distance: 60.5
click at [433, 223] on p "The total venue rental fee for your event is 15,000 . To secure your event date…" at bounding box center [421, 226] width 316 height 67
drag, startPoint x: 255, startPoint y: 330, endPoint x: 552, endPoint y: 363, distance: 298.7
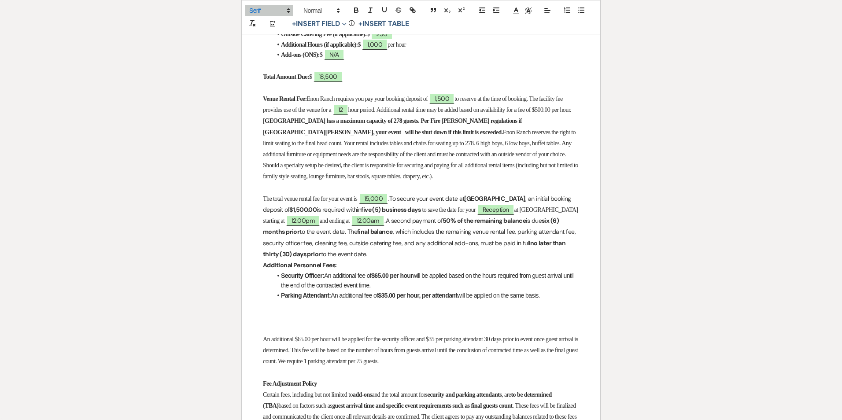
drag, startPoint x: 529, startPoint y: 367, endPoint x: 252, endPoint y: 346, distance: 277.4
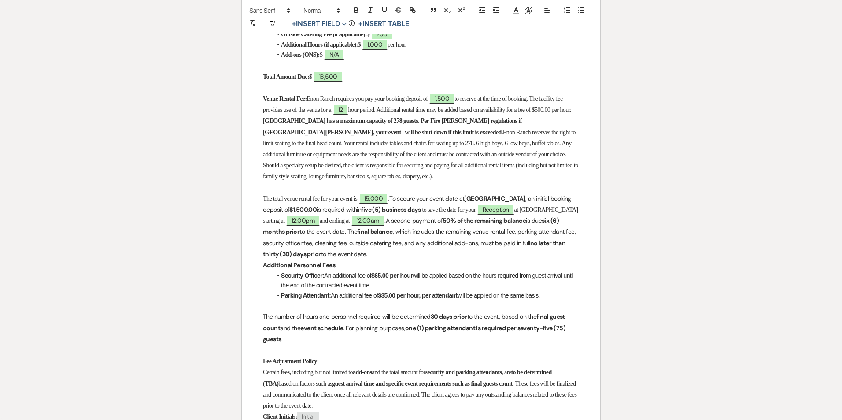
click at [283, 356] on p at bounding box center [421, 350] width 316 height 11
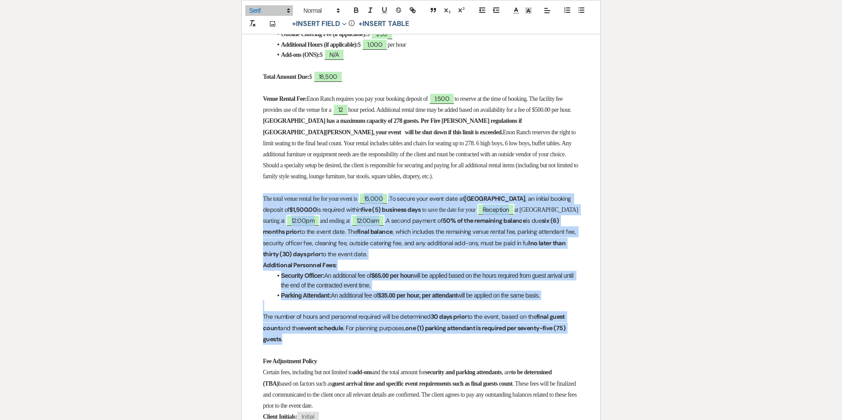
drag, startPoint x: 261, startPoint y: 200, endPoint x: 341, endPoint y: 346, distance: 166.2
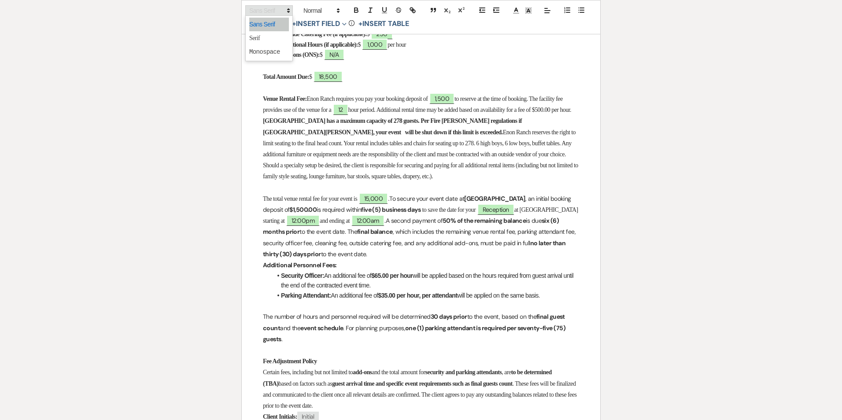
click at [277, 11] on span at bounding box center [269, 10] width 48 height 11
click at [276, 37] on span at bounding box center [269, 38] width 40 height 14
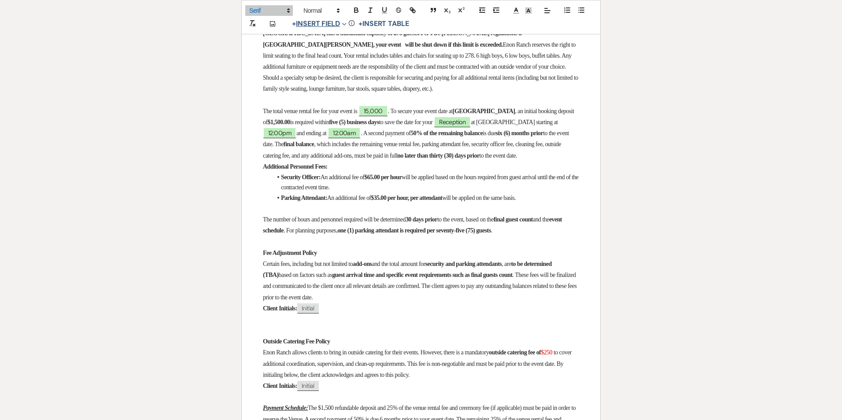
scroll to position [529, 0]
click at [397, 258] on p "Fee Adjustment Policy" at bounding box center [421, 252] width 316 height 11
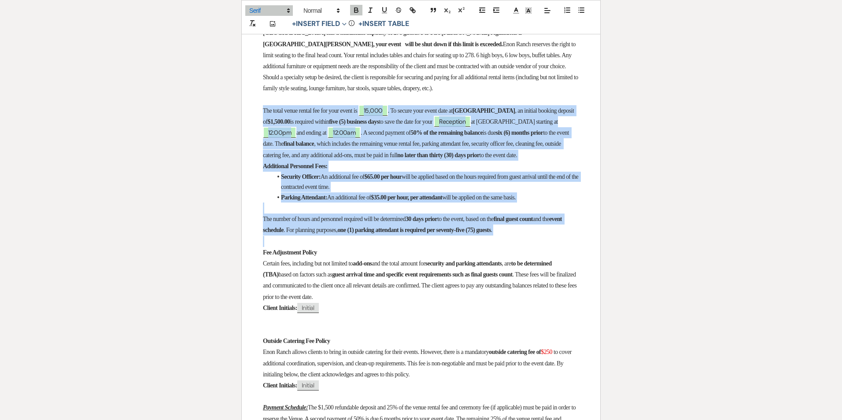
drag, startPoint x: 259, startPoint y: 111, endPoint x: 589, endPoint y: 256, distance: 360.4
copy div "The total venue rental fee for your event is 15,000 . To secure your event date…"
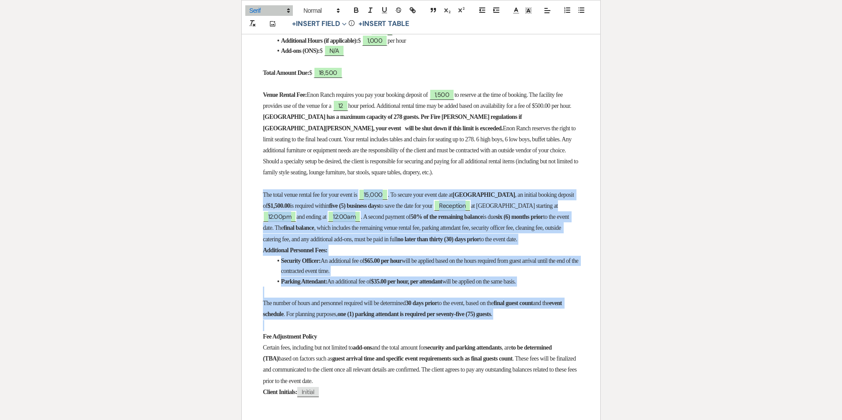
scroll to position [441, 0]
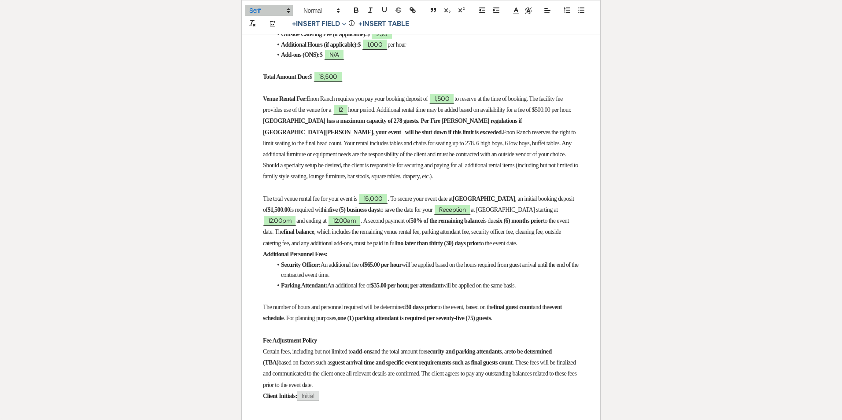
click at [570, 80] on p "Total Amount Due: $ 18,500" at bounding box center [421, 76] width 316 height 11
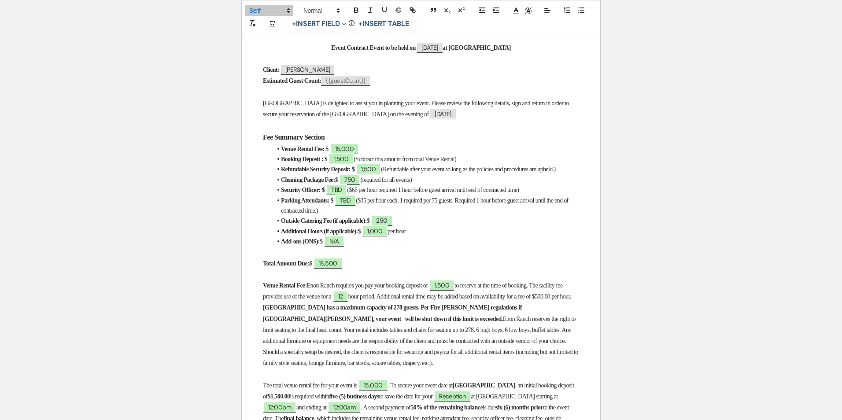
scroll to position [264, 0]
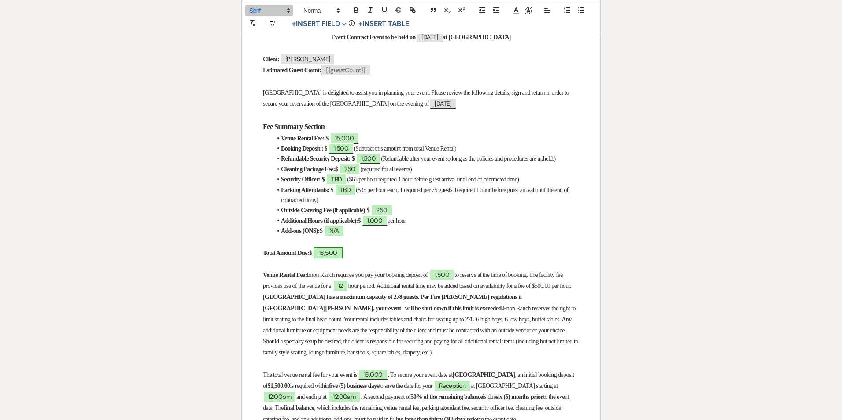
click at [341, 257] on span "18,500" at bounding box center [328, 252] width 29 height 11
select select "owner"
select select "Amount"
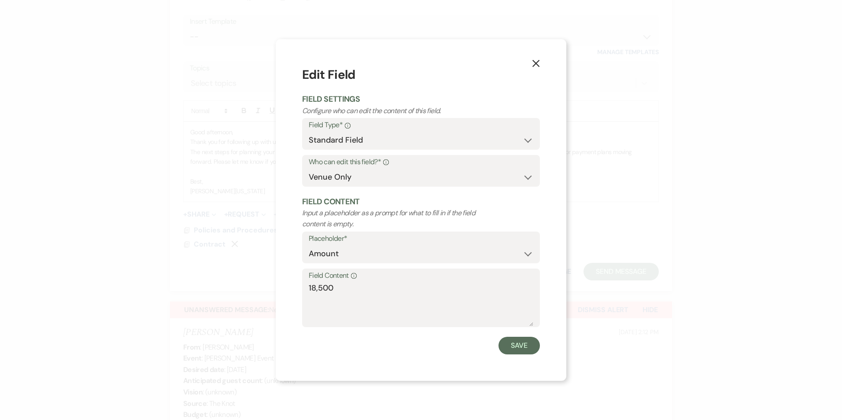
click at [537, 62] on icon "X" at bounding box center [536, 63] width 8 height 8
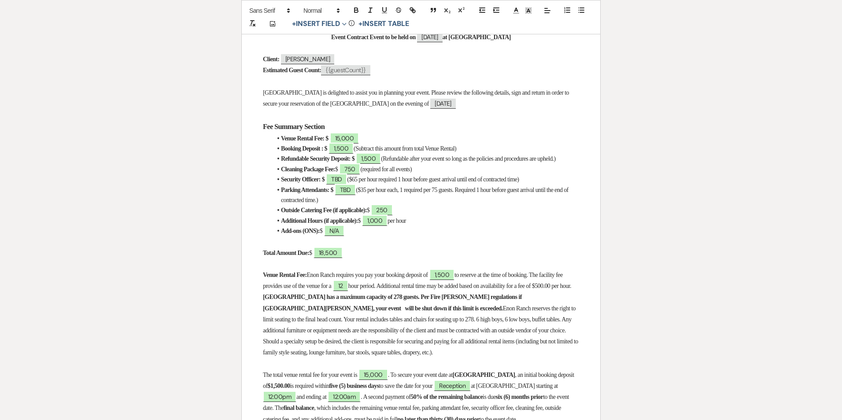
click at [379, 257] on p "Total Amount Due: $ 18,500" at bounding box center [421, 253] width 316 height 11
click at [363, 259] on p "Total Amount Due: $ 18,500" at bounding box center [421, 253] width 316 height 11
click at [389, 183] on span "($65 per hour required 1 hour before guest arrival until end of contracted time)" at bounding box center [433, 179] width 172 height 7
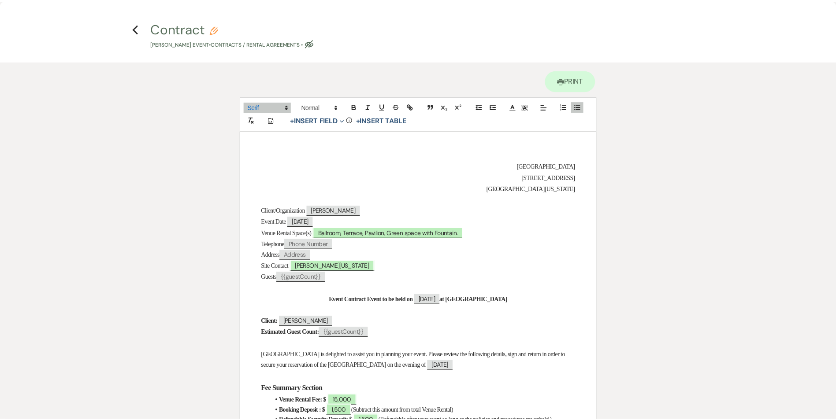
scroll to position [0, 0]
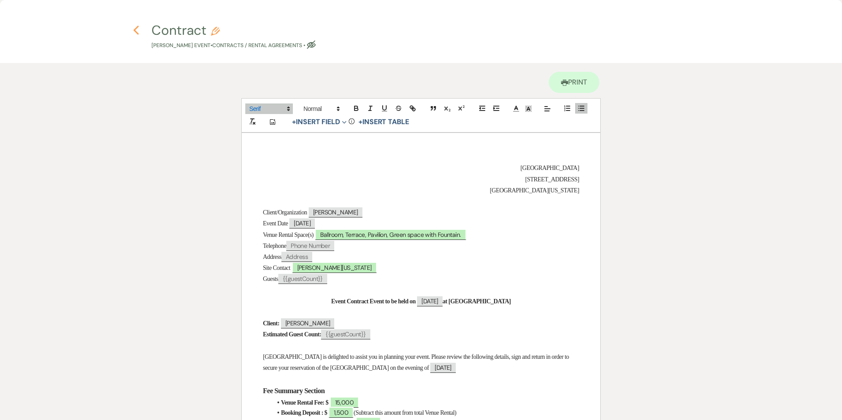
click at [137, 35] on icon "Previous" at bounding box center [136, 30] width 7 height 11
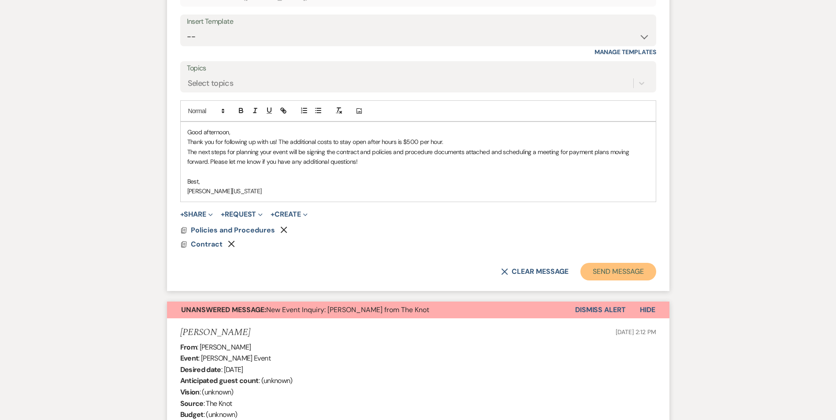
click at [600, 273] on button "Send Message" at bounding box center [617, 272] width 75 height 18
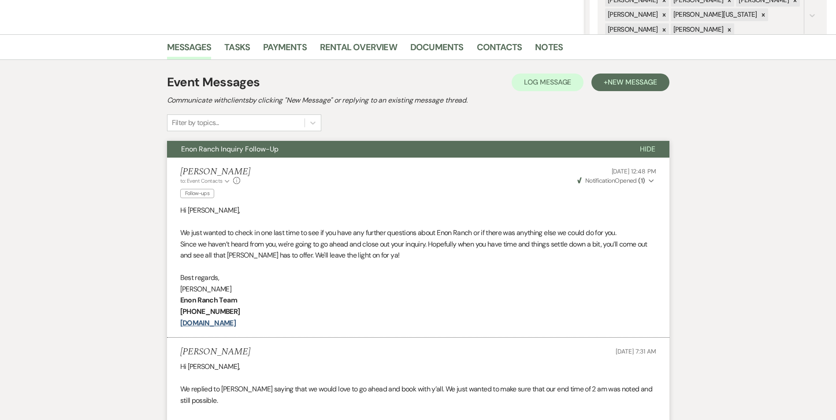
scroll to position [143, 0]
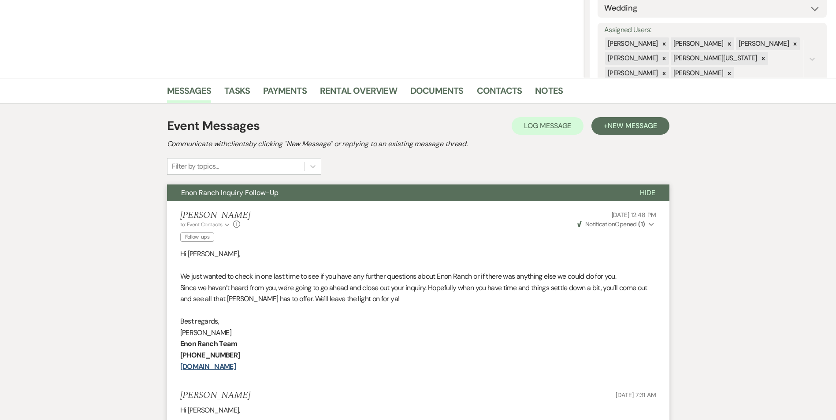
click at [282, 238] on div "Marissa Alferez to: Event Contacts Expand Info Follow-ups Sep 15, 2025, 12:48 P…" at bounding box center [418, 227] width 476 height 35
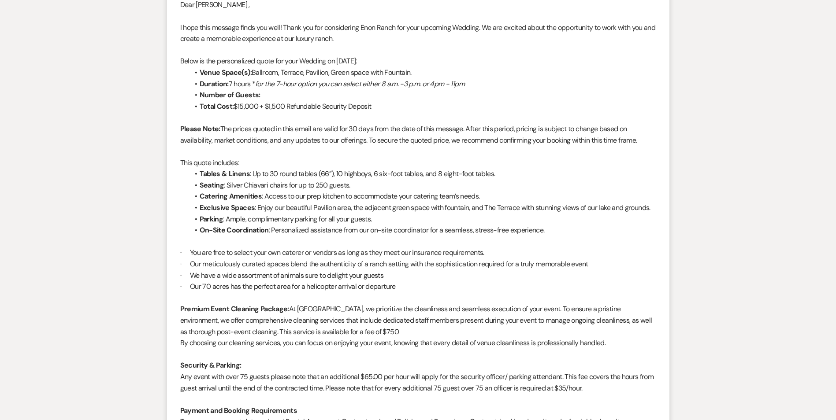
scroll to position [1289, 0]
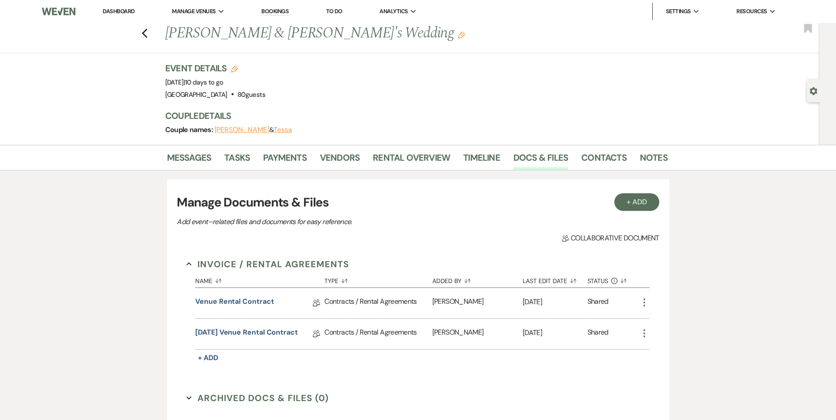
click at [123, 16] on li "Dashboard" at bounding box center [118, 12] width 41 height 18
click at [122, 7] on li "Dashboard" at bounding box center [118, 12] width 41 height 18
click at [122, 8] on link "Dashboard" at bounding box center [119, 10] width 32 height 7
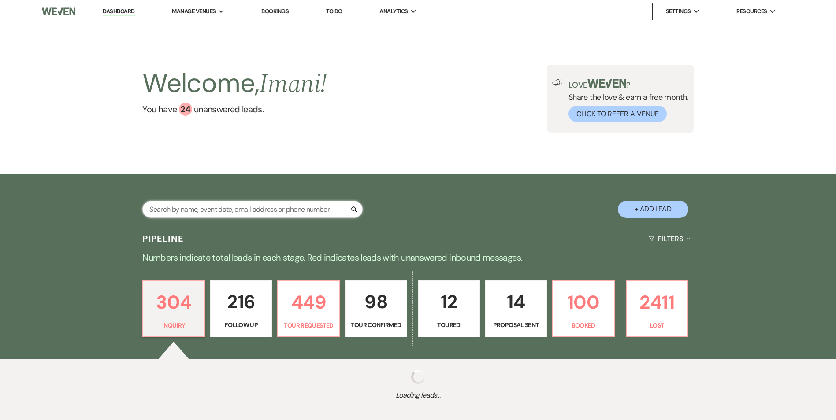
click at [185, 212] on input "text" at bounding box center [252, 209] width 220 height 17
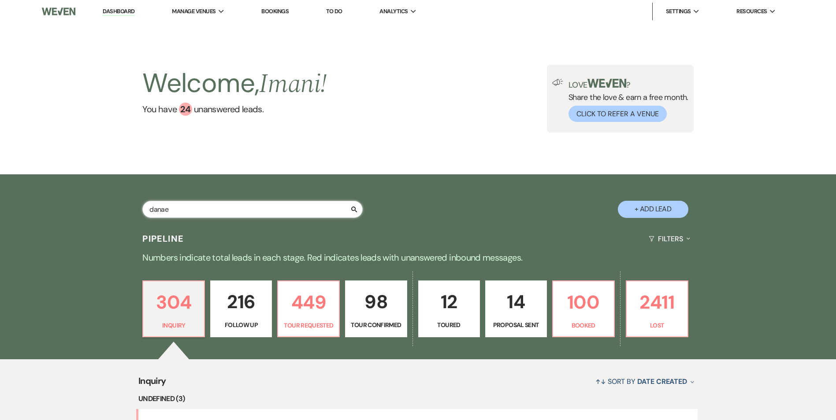
click at [187, 213] on input "danae" at bounding box center [252, 209] width 220 height 17
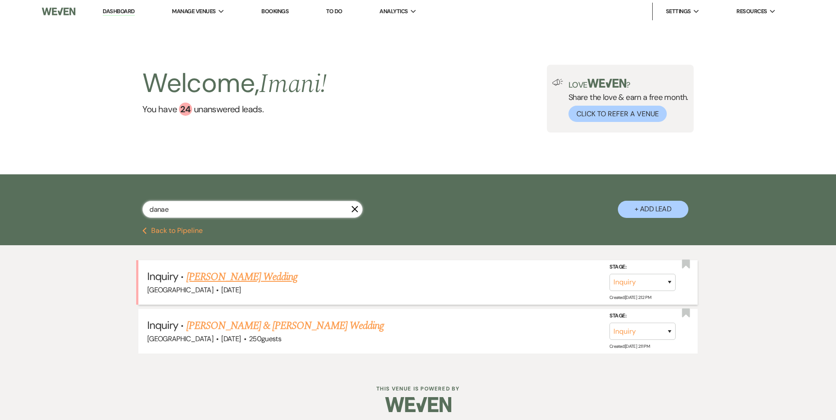
type input "danae"
click at [225, 275] on link "Danae Tapia's Wedding" at bounding box center [241, 277] width 111 height 16
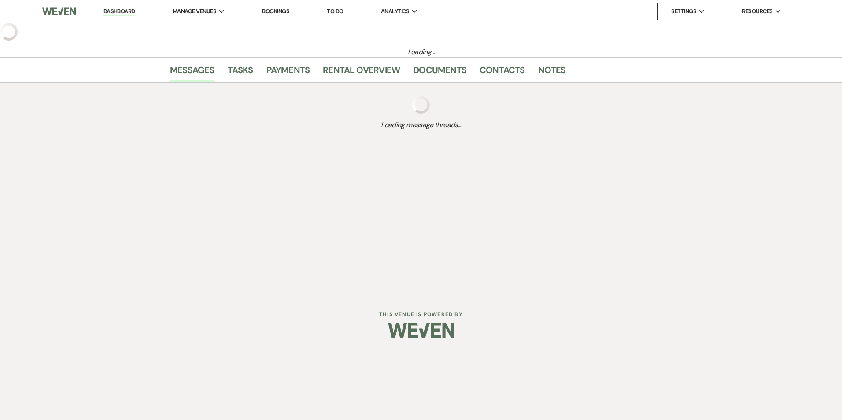
select select "2"
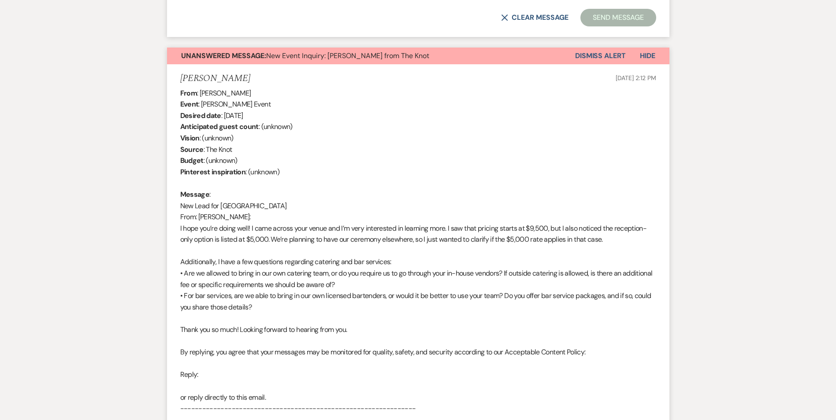
scroll to position [922, 0]
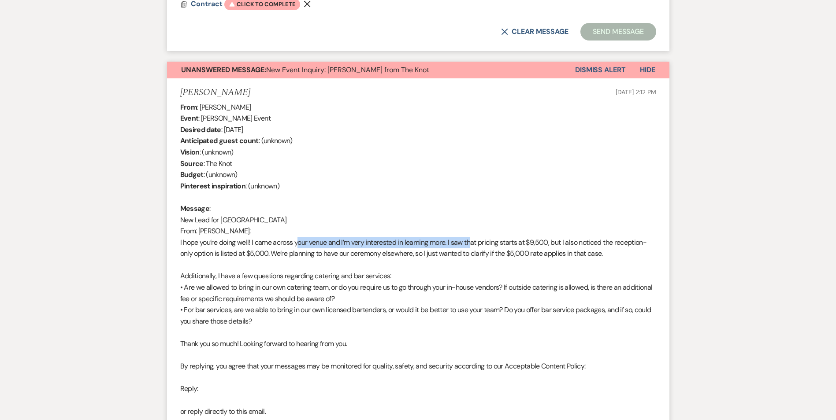
drag, startPoint x: 298, startPoint y: 240, endPoint x: 476, endPoint y: 237, distance: 178.0
click at [476, 237] on div "From : Danae Tapia Event : Danae Tapia's Event Desired date : August 22nd 2026 …" at bounding box center [418, 322] width 476 height 440
click at [477, 238] on div "From : Danae Tapia Event : Danae Tapia's Event Desired date : August 22nd 2026 …" at bounding box center [418, 322] width 476 height 440
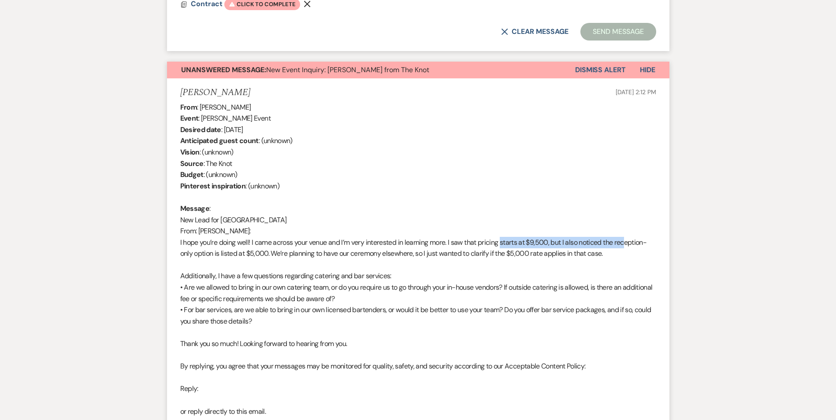
drag, startPoint x: 503, startPoint y: 241, endPoint x: 629, endPoint y: 237, distance: 126.5
click at [629, 237] on div "From : Danae Tapia Event : Danae Tapia's Event Desired date : August 22nd 2026 …" at bounding box center [418, 322] width 476 height 440
drag, startPoint x: 200, startPoint y: 253, endPoint x: 246, endPoint y: 253, distance: 46.7
click at [246, 253] on div "From : Danae Tapia Event : Danae Tapia's Event Desired date : August 22nd 2026 …" at bounding box center [418, 322] width 476 height 440
click at [351, 255] on div "From : Danae Tapia Event : Danae Tapia's Event Desired date : August 22nd 2026 …" at bounding box center [418, 322] width 476 height 440
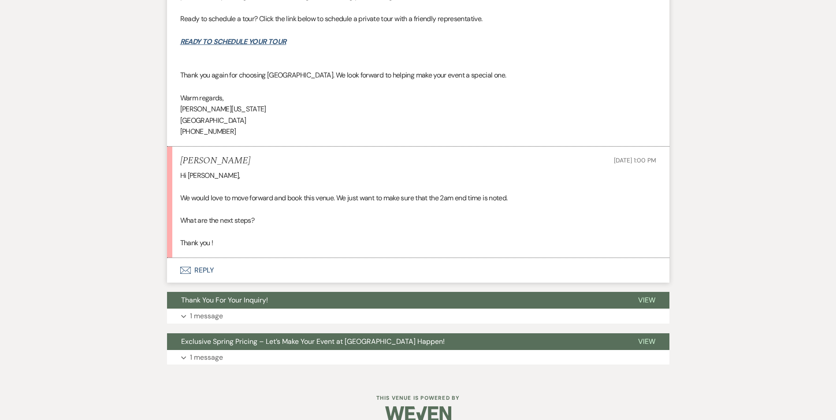
scroll to position [2067, 0]
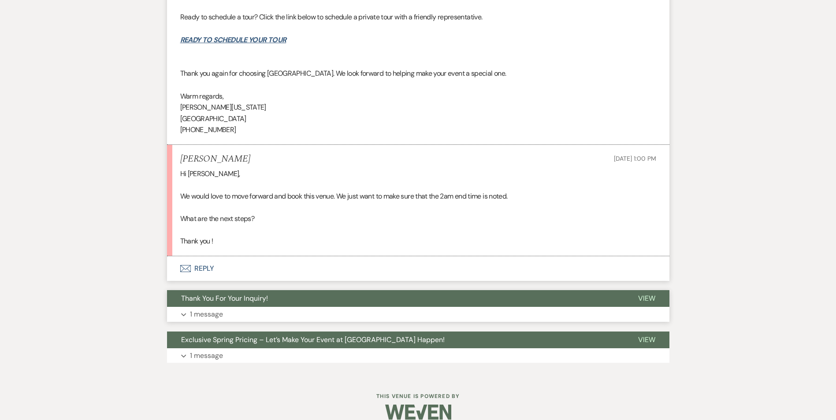
click at [326, 299] on button "Thank You For Your Inquiry!" at bounding box center [395, 298] width 457 height 17
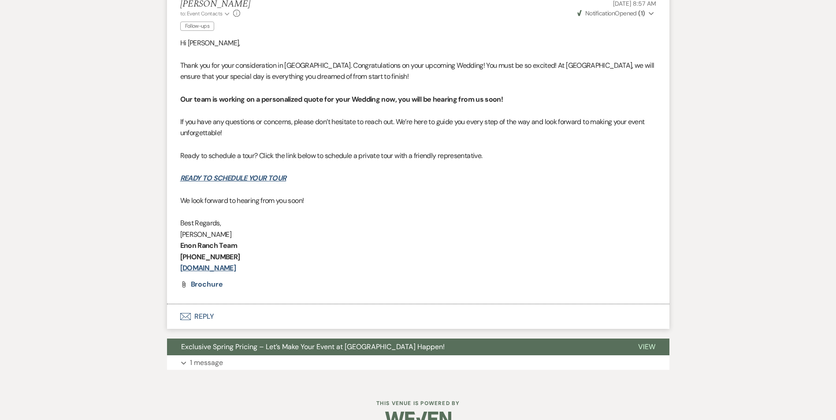
scroll to position [2405, 0]
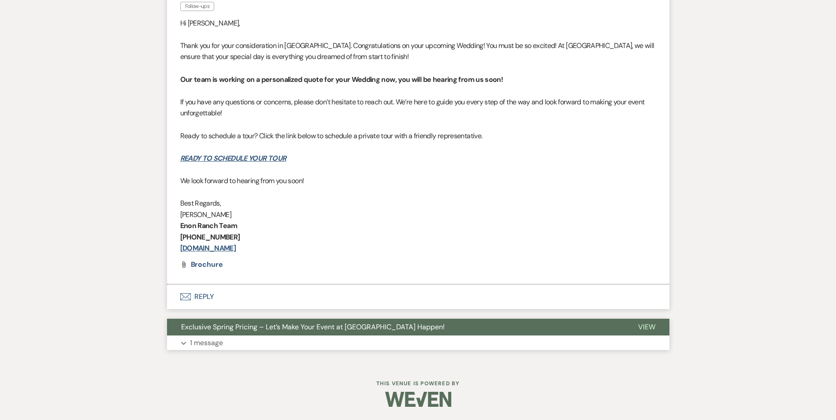
click at [320, 323] on span "Exclusive Spring Pricing – Let’s Make Your Event at Enon Ranch Happen!" at bounding box center [312, 326] width 263 height 9
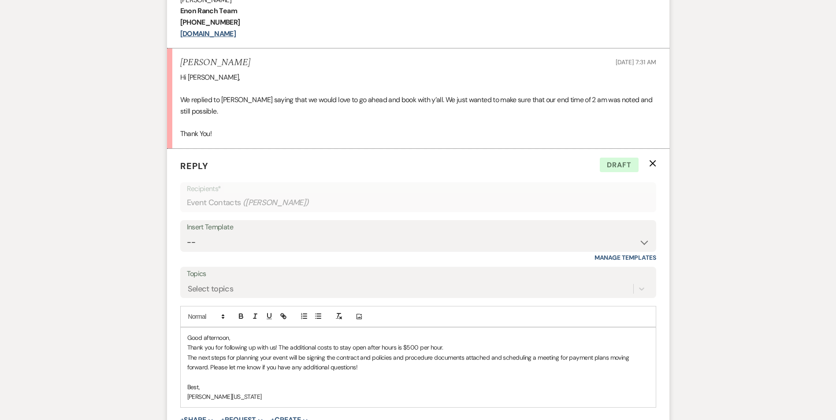
scroll to position [466, 0]
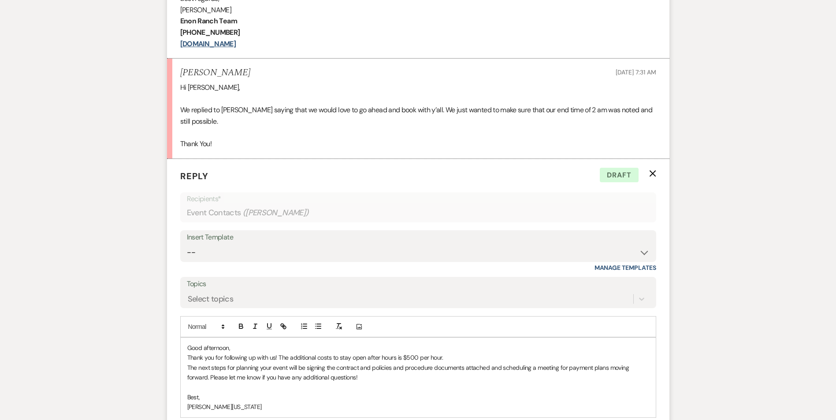
click at [279, 357] on p "Thank you for following up with us! The additional costs to stay open after hou…" at bounding box center [418, 358] width 462 height 10
click at [278, 353] on p "Thank you for following up with us! The additional costs to stay open after hou…" at bounding box center [418, 358] width 462 height 10
click at [195, 368] on p "The next steps for planning your event will be signing the contract and policie…" at bounding box center [418, 373] width 462 height 20
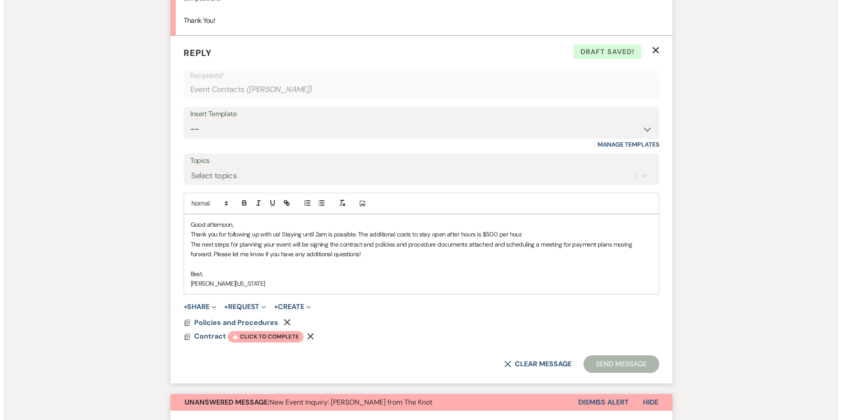
scroll to position [598, 0]
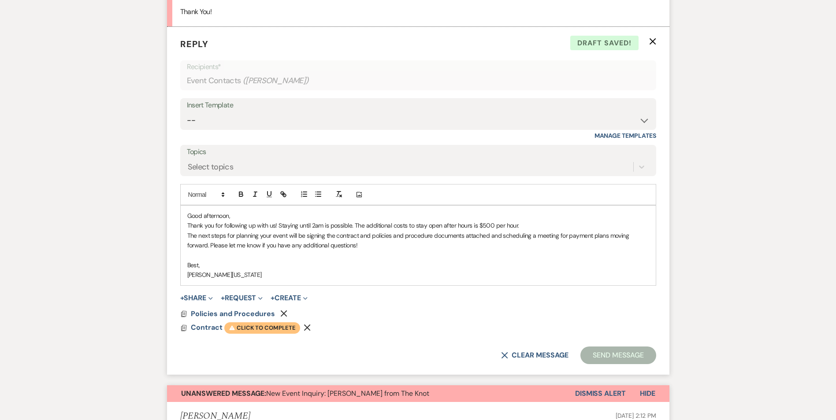
click at [261, 329] on span "Warning Click to complete" at bounding box center [262, 327] width 76 height 11
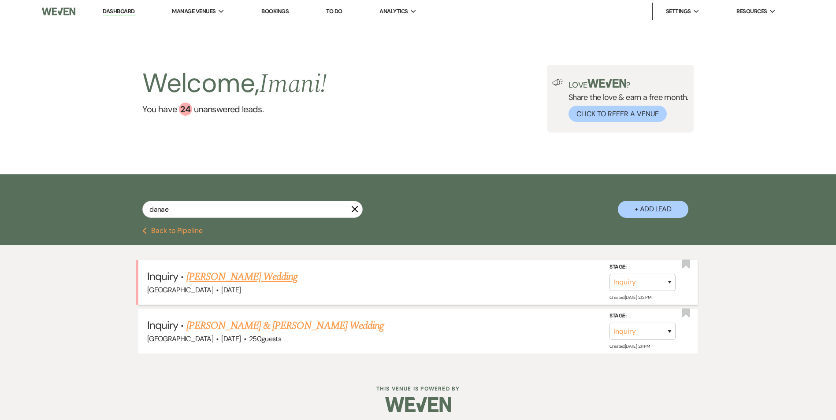
click at [237, 278] on link "Danae Tapia's Wedding" at bounding box center [241, 277] width 111 height 16
select select "2"
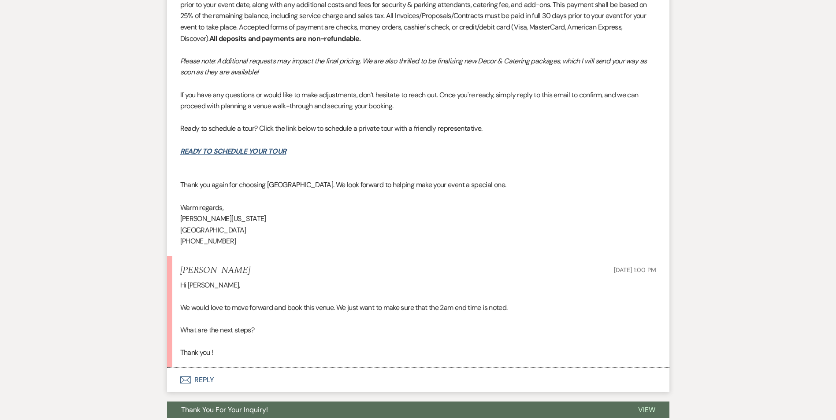
scroll to position [2080, 0]
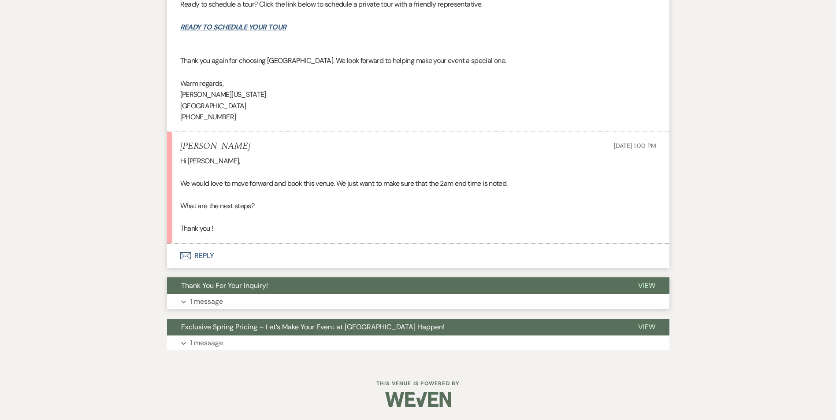
click at [270, 293] on button "Thank You For Your Inquiry!" at bounding box center [395, 286] width 457 height 17
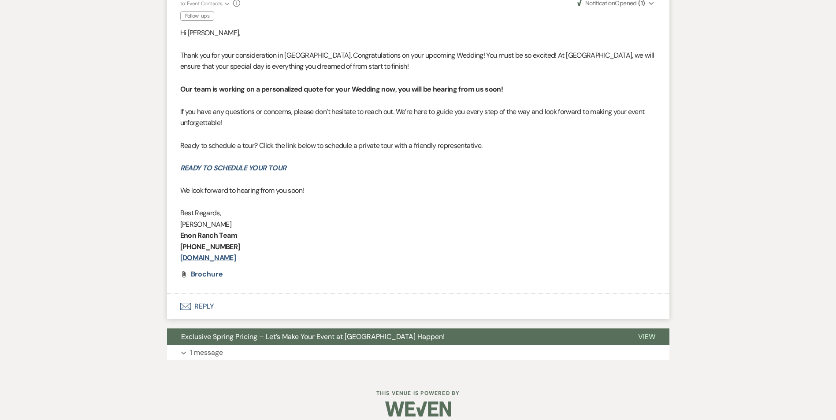
scroll to position [2405, 0]
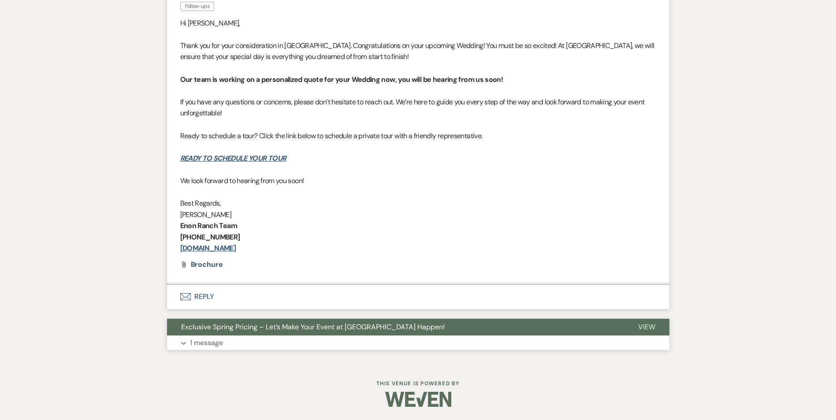
click at [268, 330] on span "Exclusive Spring Pricing – Let’s Make Your Event at Enon Ranch Happen!" at bounding box center [312, 326] width 263 height 9
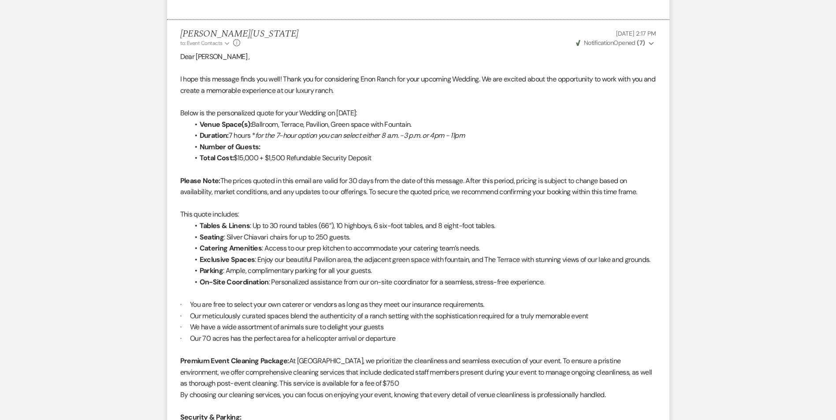
scroll to position [1435, 0]
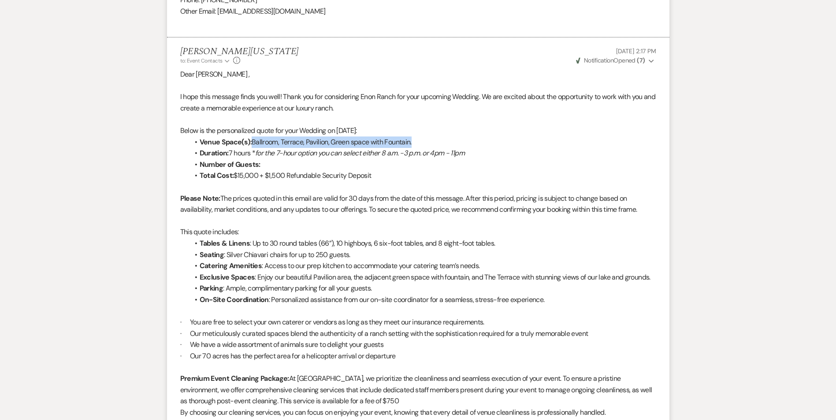
drag, startPoint x: 254, startPoint y: 141, endPoint x: 432, endPoint y: 140, distance: 177.5
click at [432, 140] on li "Venue Space(s): Ballroom, Terrace, Pavilion, Green space with Fountain." at bounding box center [422, 142] width 467 height 11
drag, startPoint x: 432, startPoint y: 140, endPoint x: 375, endPoint y: 141, distance: 56.9
copy li "Ballroom, Terrace, Pavilion, Green space with Fountain."
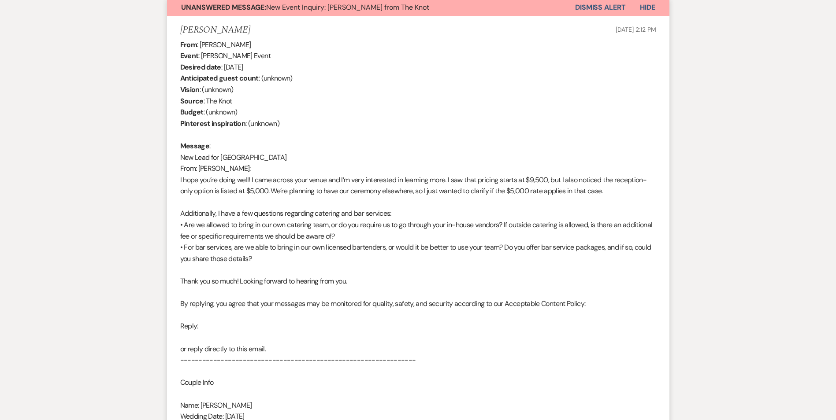
scroll to position [961, 0]
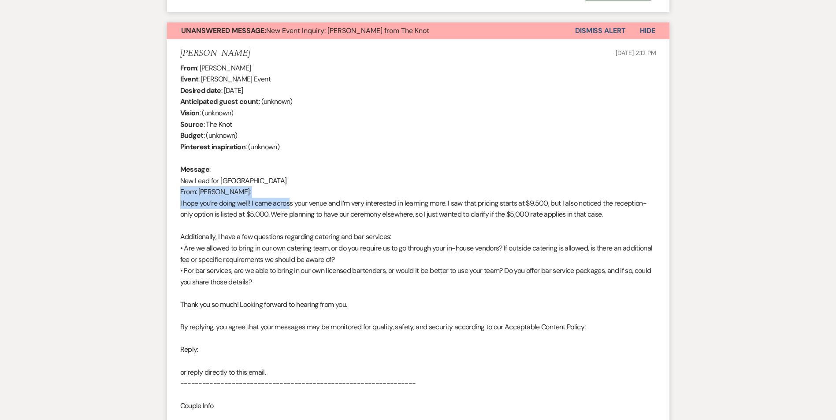
drag, startPoint x: 290, startPoint y: 207, endPoint x: 523, endPoint y: 198, distance: 233.2
click at [523, 198] on div "From : Danae Tapia Event : Danae Tapia's Event Desired date : August 22nd 2026 …" at bounding box center [418, 283] width 476 height 440
drag, startPoint x: 523, startPoint y: 198, endPoint x: 523, endPoint y: 208, distance: 10.1
click at [523, 208] on div "From : Danae Tapia Event : Danae Tapia's Event Desired date : August 22nd 2026 …" at bounding box center [418, 283] width 476 height 440
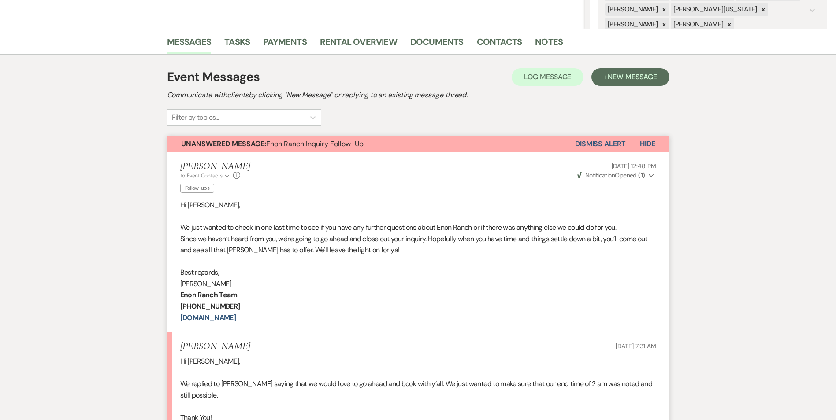
scroll to position [0, 0]
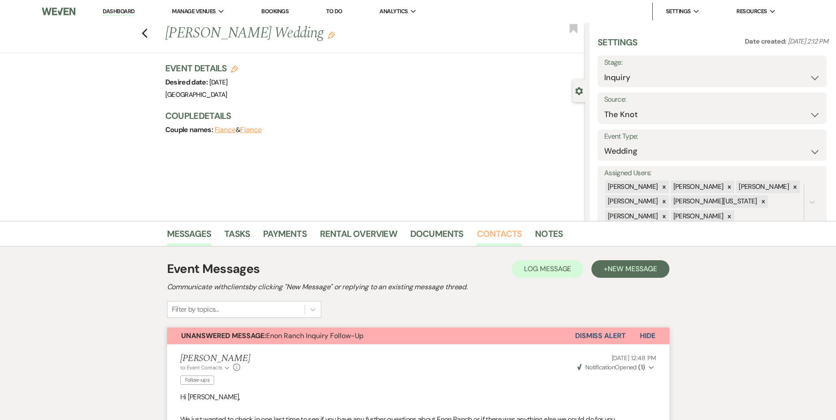
click at [493, 234] on link "Contacts" at bounding box center [499, 236] width 45 height 19
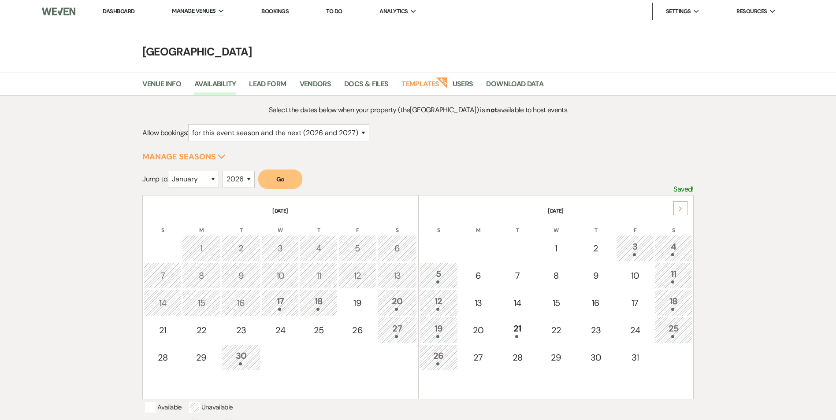
select select "2"
select select "2026"
